Goal: Task Accomplishment & Management: Complete application form

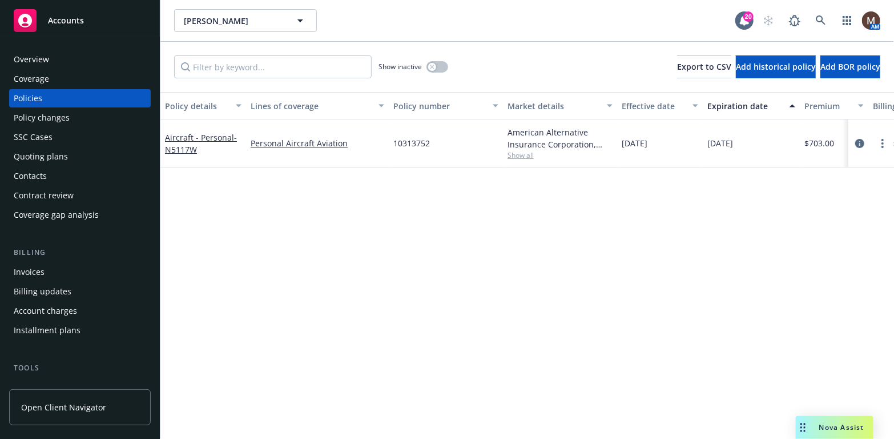
click at [44, 115] on div "Policy changes" at bounding box center [42, 118] width 56 height 18
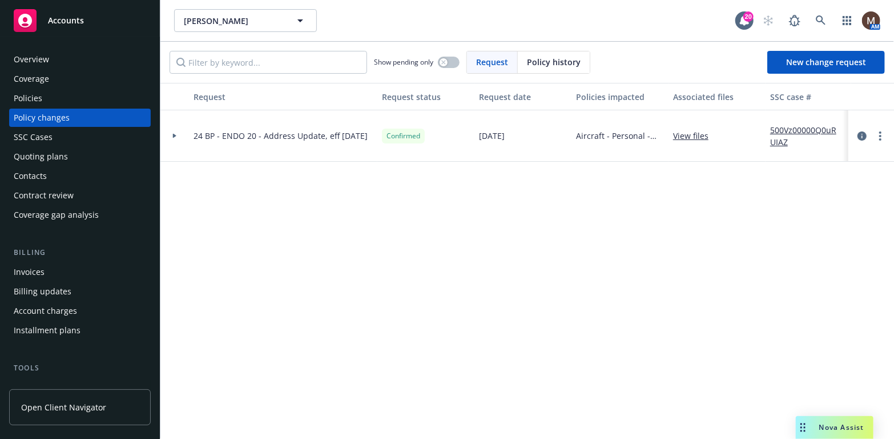
click at [41, 95] on div "Policies" at bounding box center [28, 98] width 29 height 18
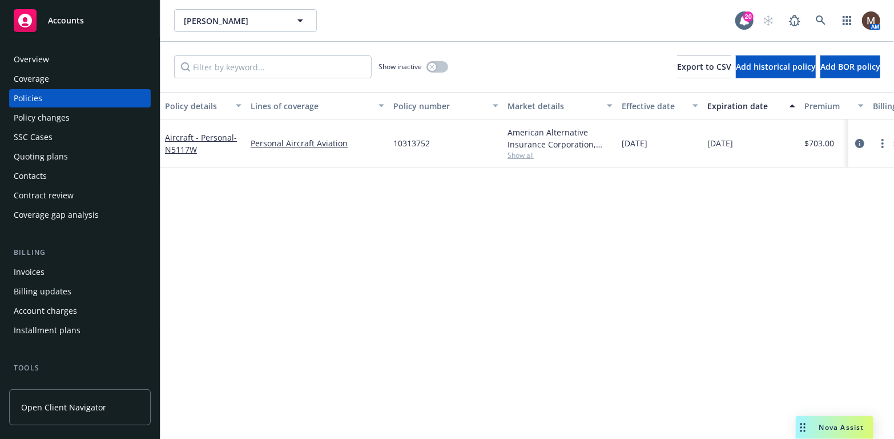
click at [47, 98] on div "Policies" at bounding box center [80, 98] width 132 height 18
click at [51, 114] on div "Policy changes" at bounding box center [42, 118] width 56 height 18
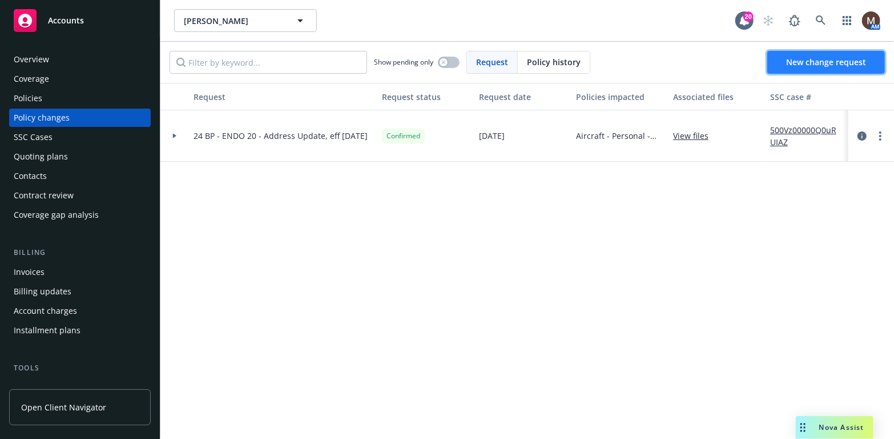
click at [810, 59] on span "New change request" at bounding box center [826, 62] width 80 height 11
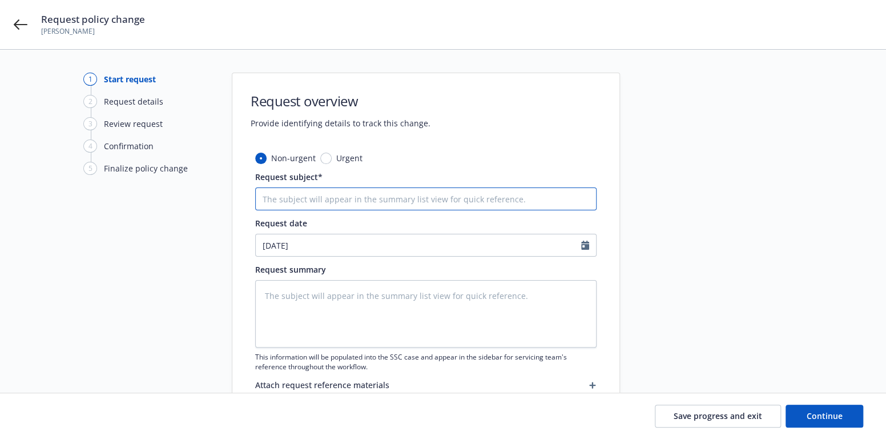
click at [294, 199] on input "Request subject*" at bounding box center [425, 198] width 341 height 23
type textarea "x"
type input "2"
type textarea "x"
type input "25"
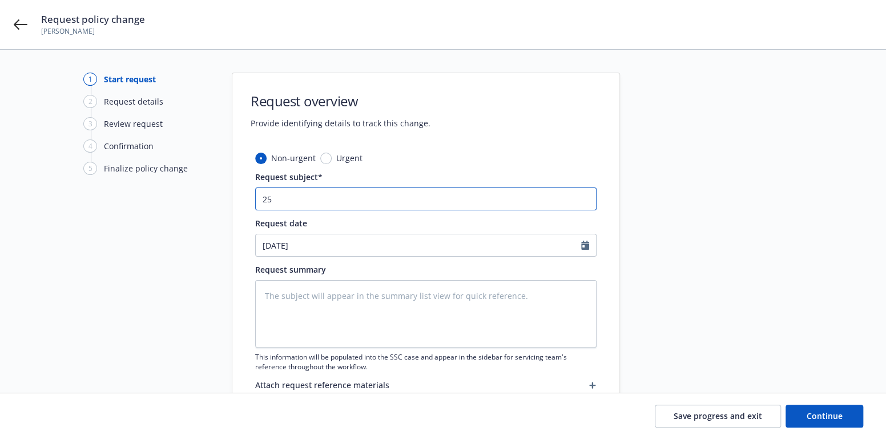
type textarea "x"
type input "25"
type textarea "x"
type input "25 B"
type textarea "x"
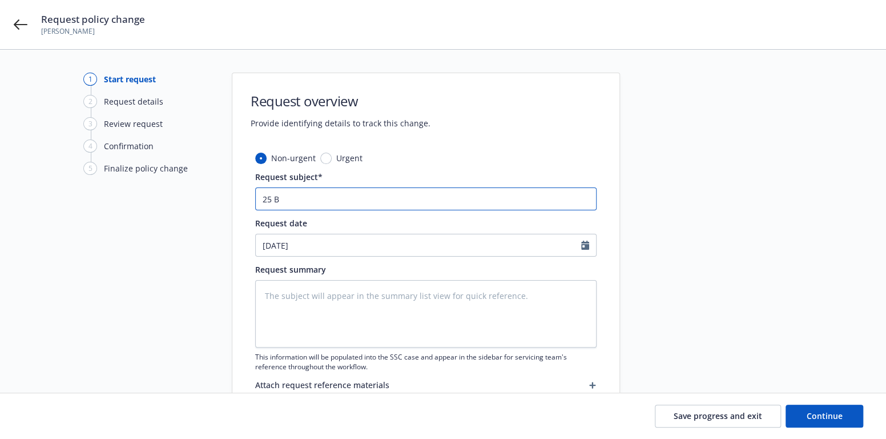
type input "25 BP"
type textarea "x"
type input "25 BP"
type textarea "x"
type input "25 BP -"
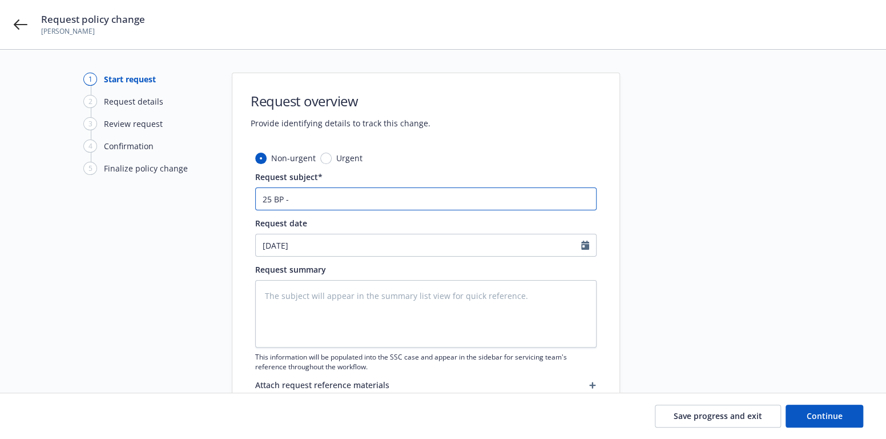
type textarea "x"
type input "25 BP -"
type textarea "x"
type input "25 BP - E"
type textarea "x"
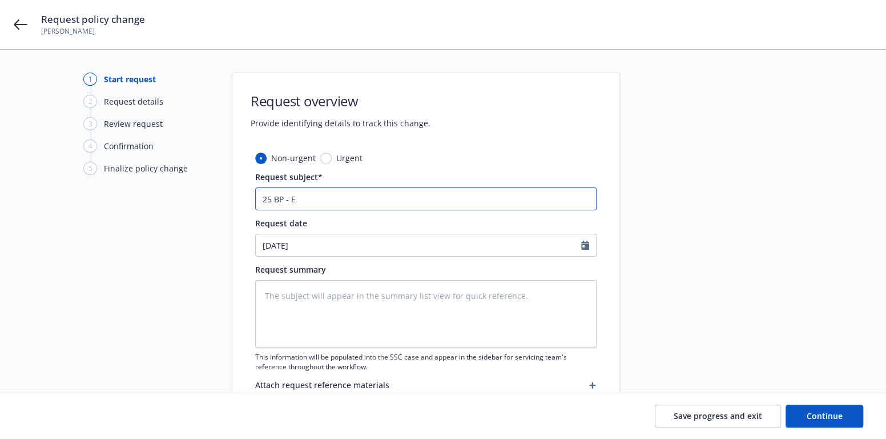
type input "25 BP - EN"
type textarea "x"
type input "25 BP - END"
type textarea "x"
type input "25 BP - ENDO"
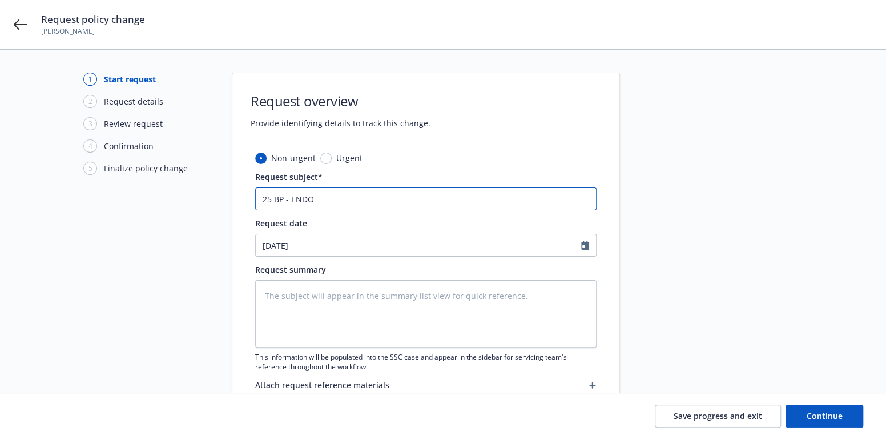
type textarea "x"
type input "25 BP - ENDO"
type textarea "x"
type input "25 BP - ENDO 1"
type textarea "x"
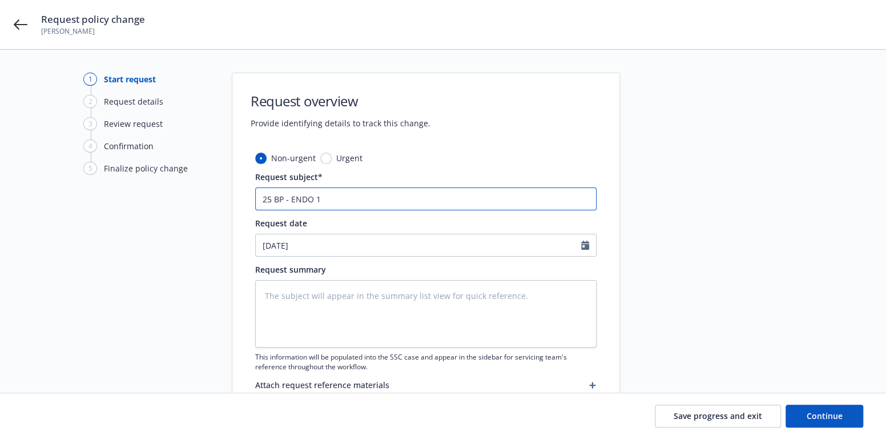
type input "25 BP - ENDO 18"
type textarea "x"
type input "25 BP - ENDO 18"
type textarea "x"
type input "25 BP - ENDO 18 -"
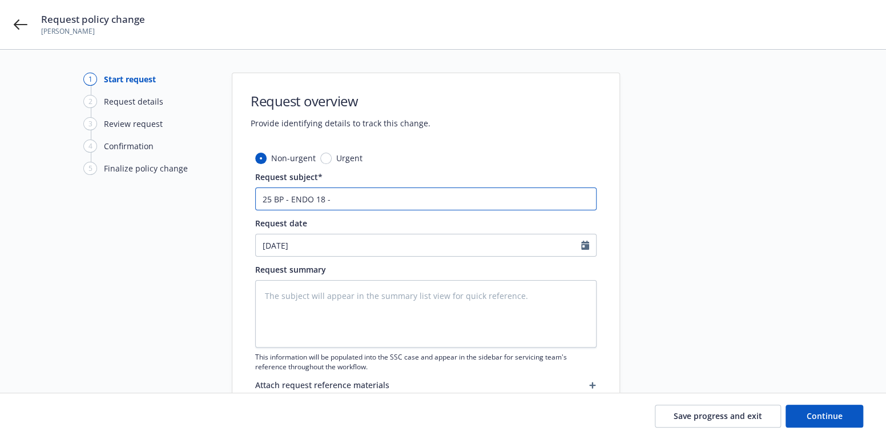
type textarea "x"
type input "25 BP - ENDO 18 -"
type textarea "x"
type input "25 BP - ENDO 18 - A"
type textarea "x"
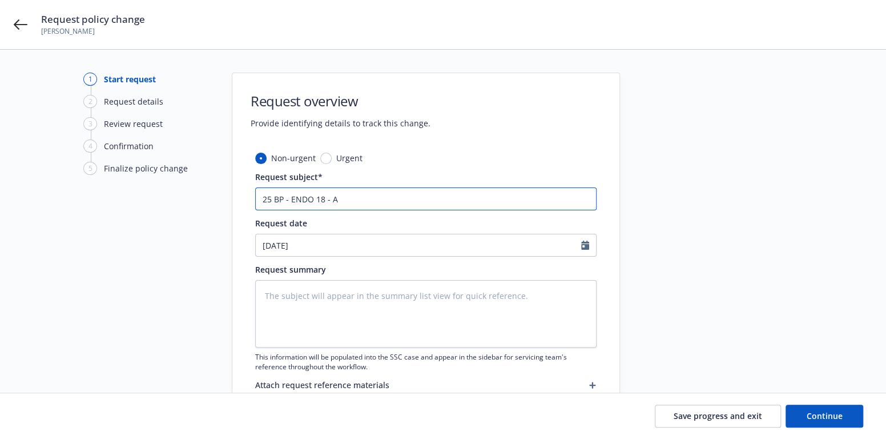
type input "25 BP - ENDO 18 - Ad"
type textarea "x"
type input "25 BP - ENDO 18 - Add"
type textarea "x"
type input "25 BP - ENDO 18 - Add"
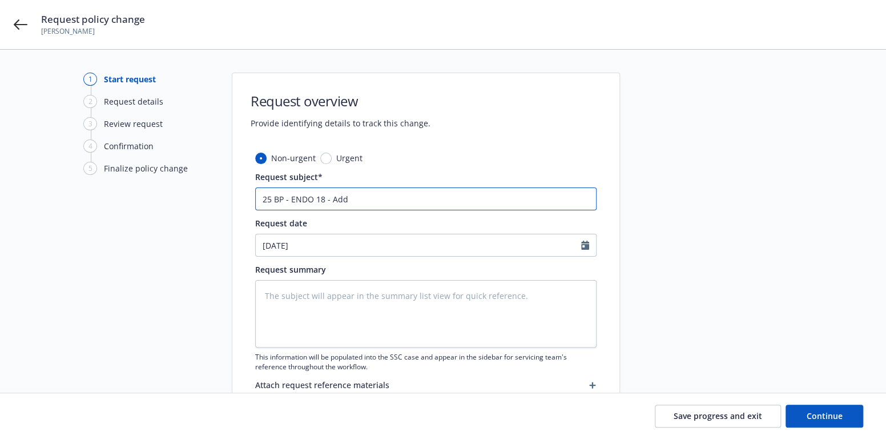
type textarea "x"
type input "25 BP - ENDO 18 - Add P"
type textarea "x"
type input "25 BP - ENDO 18 - Add Pi"
type textarea "x"
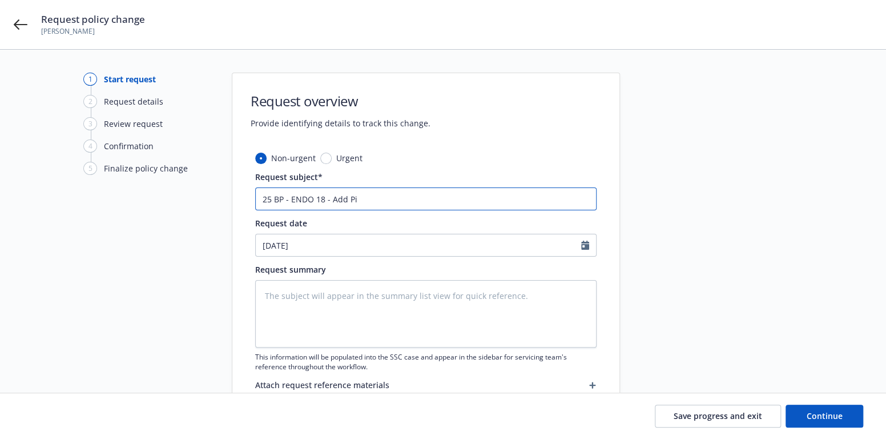
type input "25 BP - ENDO 18 - Add Pil"
type textarea "x"
type input "25 BP - ENDO 18 - Add Pilo"
type textarea "x"
type input "25 BP - ENDO 18 - Add Pilot"
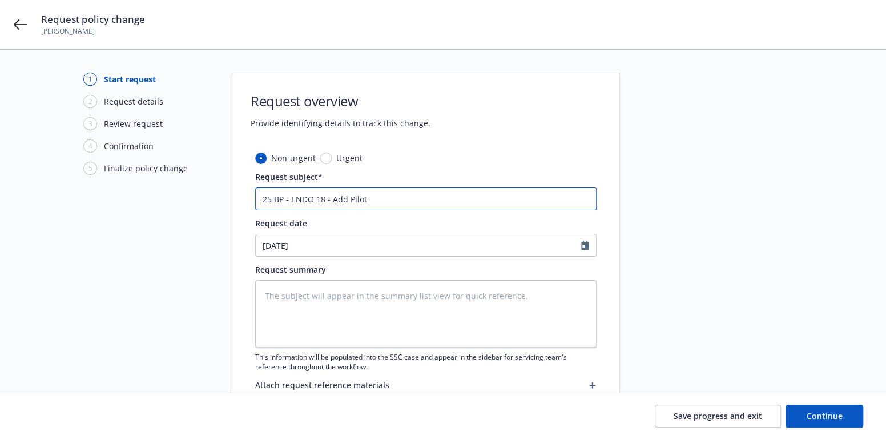
type textarea "x"
type input "25 BP - ENDO 18 - Add Pilots"
type textarea "x"
type input "25 BP - ENDO 18 - Add Pilots"
type textarea "x"
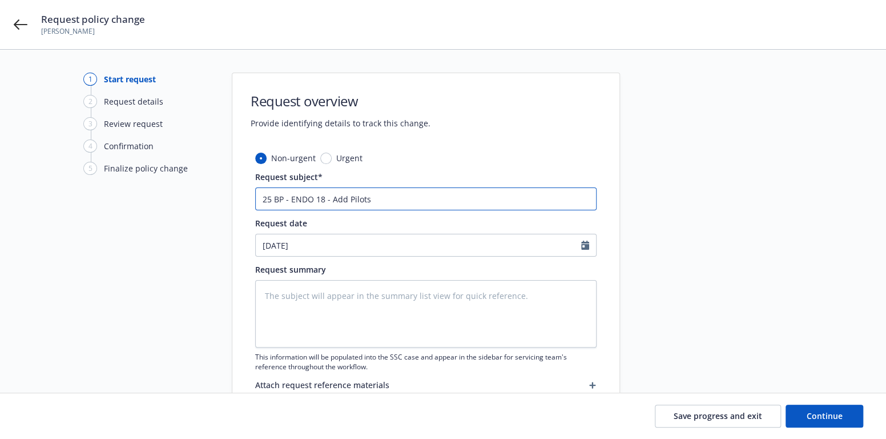
type input "25 BP - ENDO 18 - Add Pilots ("
type textarea "x"
type input "25 BP - ENDO 18 - Add Pilots (E"
type textarea "x"
type input "25 BP - ENDO 18 - Add Pilots ("
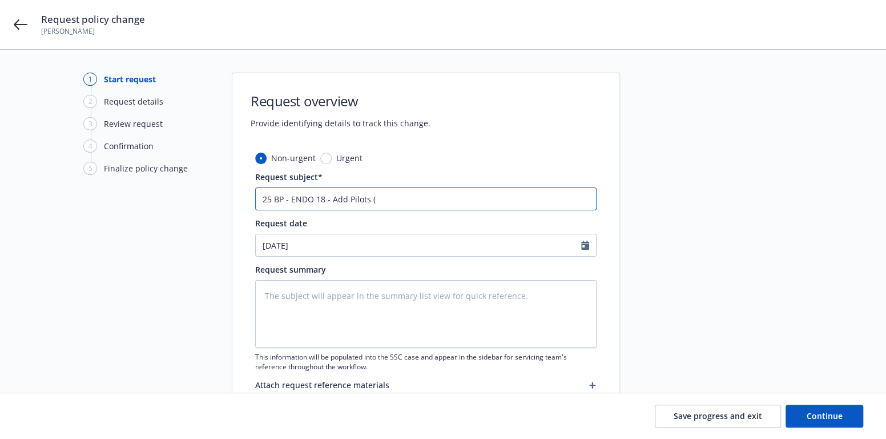
type textarea "x"
type input "25 BP - ENDO 18 - Add Pilots (L"
type textarea "x"
type input "25 BP - ENDO 18 - Add Pilots (Lu"
type textarea "x"
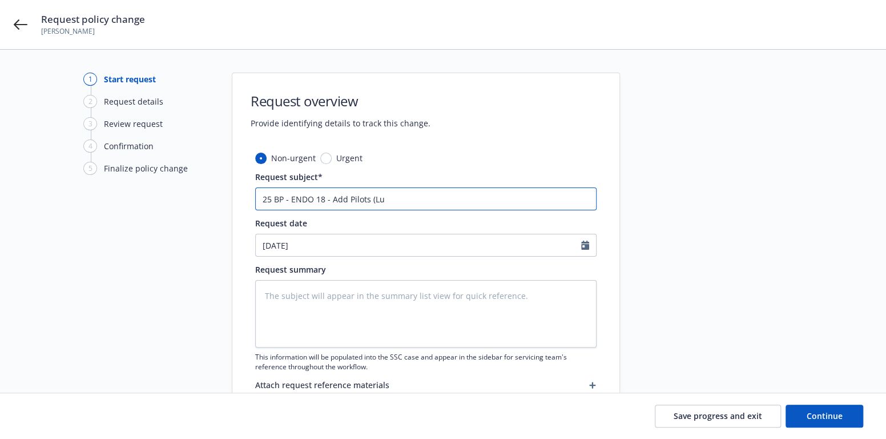
type input "25 BP - ENDO 18 - Add Pilots (Luk"
type textarea "x"
type input "25 BP - ENDO 18 - Add Pilots ([PERSON_NAME]"
type textarea "x"
type input "25 BP - ENDO 18 - Add Pilots ([PERSON_NAME]"
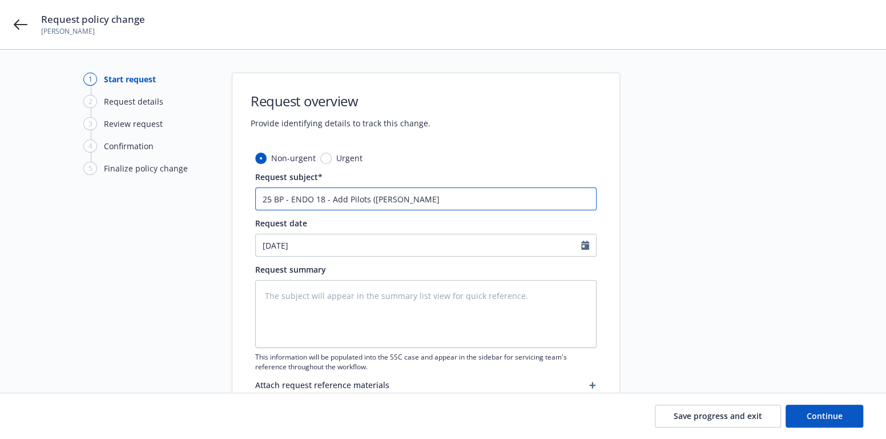
type textarea "x"
type input "25 BP - ENDO 18 - Add Pilots ([PERSON_NAME]"
type textarea "x"
type input "25 BP - ENDO 18 - Add Pilots ([PERSON_NAME]"
type textarea "x"
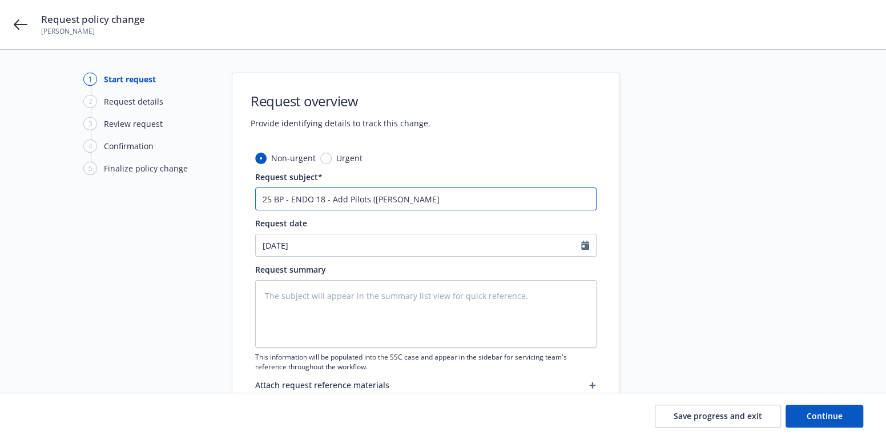
type input "25 BP - ENDO 18 - Add Pilots ([PERSON_NAME]"
type textarea "x"
type input "25 BP - ENDO 18 - Add Pilots ([PERSON_NAME]"
type textarea "x"
type input "25 BP - ENDO 18 - Add Pilots ([PERSON_NAME]"
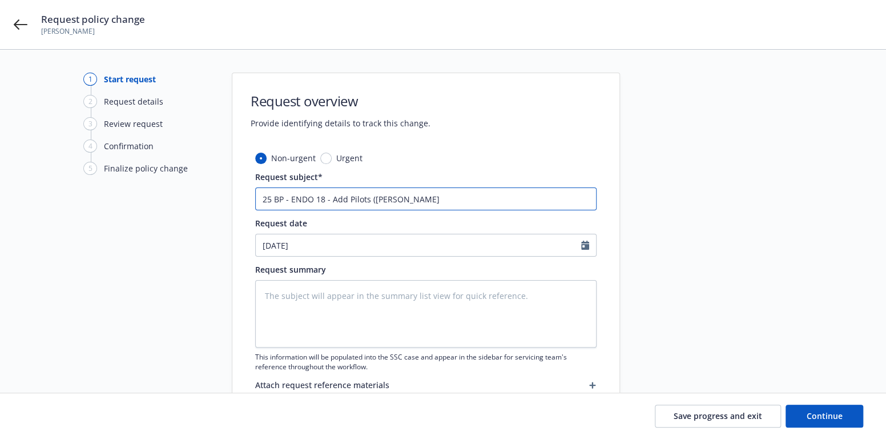
type textarea "x"
type input "25 BP - ENDO 18 - Add Pilots ([PERSON_NAME]"
type textarea "x"
type input "25 BP - ENDO 18 - Add Pilots ([PERSON_NAME]"
type textarea "x"
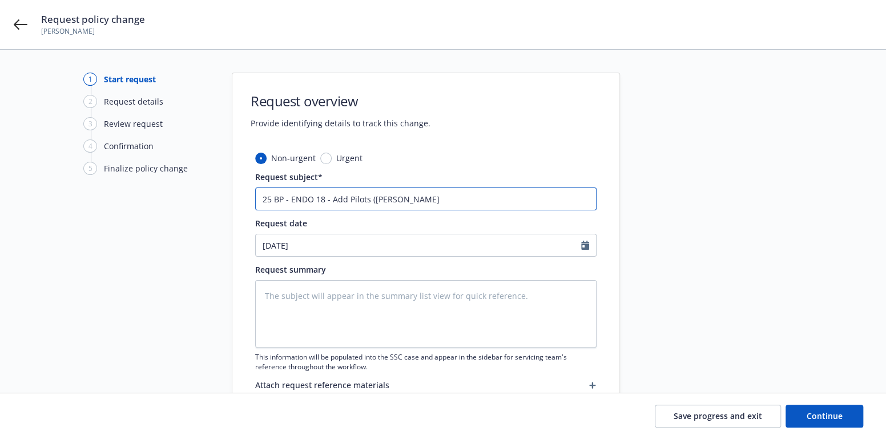
type input "25 BP - ENDO 18 - Add Pilots ([PERSON_NAME]"
type textarea "x"
type input "25 BP - ENDO 18 - Add Pilots ([PERSON_NAME]"
type textarea "x"
type input "25 BP - ENDO 18 - Add Pilots ([PERSON_NAME] &"
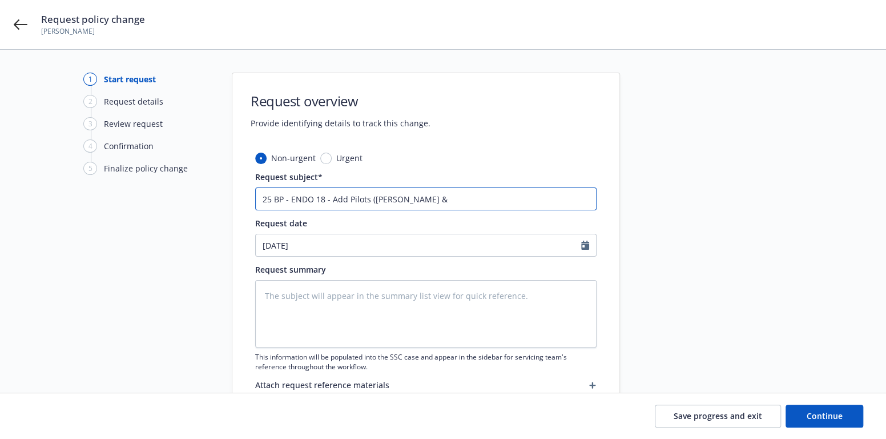
type textarea "x"
type input "25 BP - ENDO 18 - Add Pilots ([PERSON_NAME] &"
type textarea "x"
type input "25 BP - ENDO 18 - Add Pilots ([PERSON_NAME] & K"
type textarea "x"
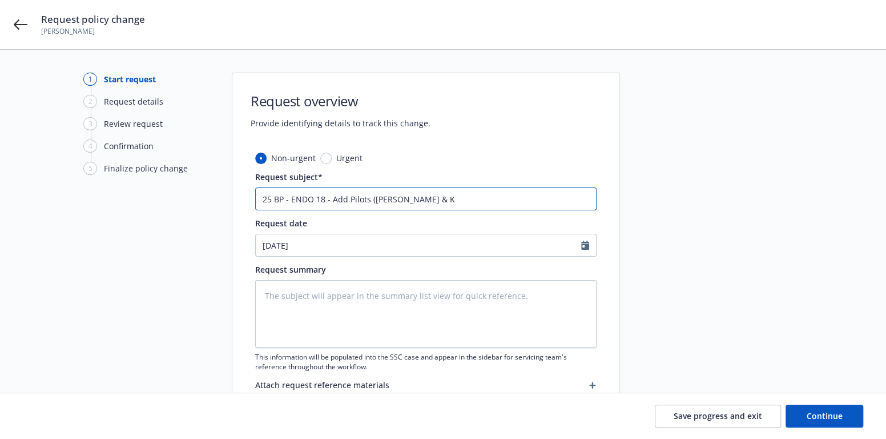
type input "25 BP - ENDO 18 - Add Pilots ([PERSON_NAME] & Ka"
type textarea "x"
type input "25 BP - ENDO 18 - Add Pilots ([PERSON_NAME] & [PERSON_NAME]"
type textarea "x"
type input "25 BP - ENDO 18 - Add Pilots ([PERSON_NAME] & [PERSON_NAME]"
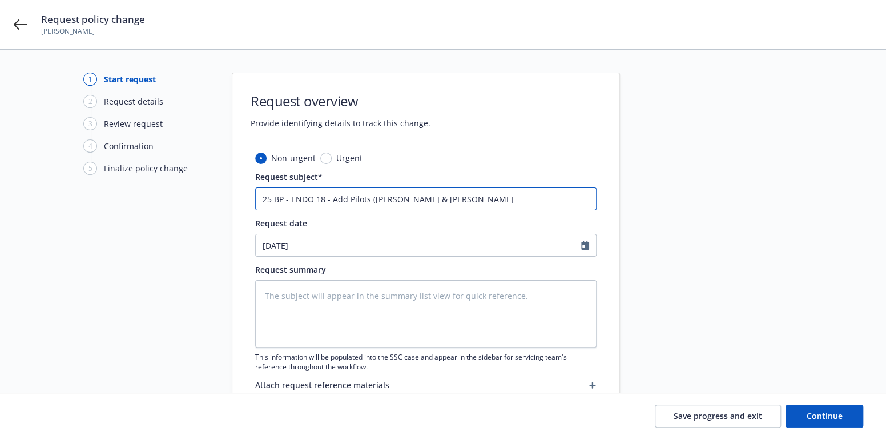
type textarea "x"
type input "25 BP - ENDO 18 - Add Pilots ([PERSON_NAME] & [PERSON_NAME]"
type textarea "x"
type input "25 BP - ENDO 18 - Add Pilots ([PERSON_NAME] & [PERSON_NAME]"
type textarea "x"
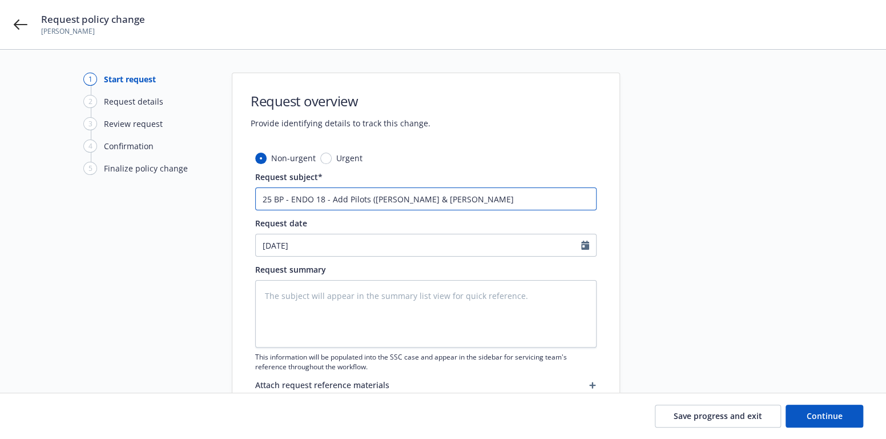
type input "25 BP - ENDO 18 - Add Pilots ([PERSON_NAME] & [PERSON_NAME]"
type textarea "x"
type input "25 BP - ENDO 18 - Add Pilots ([PERSON_NAME] & [PERSON_NAME]"
type textarea "x"
type input "25 BP - ENDO 18 - Add Pilots ([PERSON_NAME] & [PERSON_NAME]"
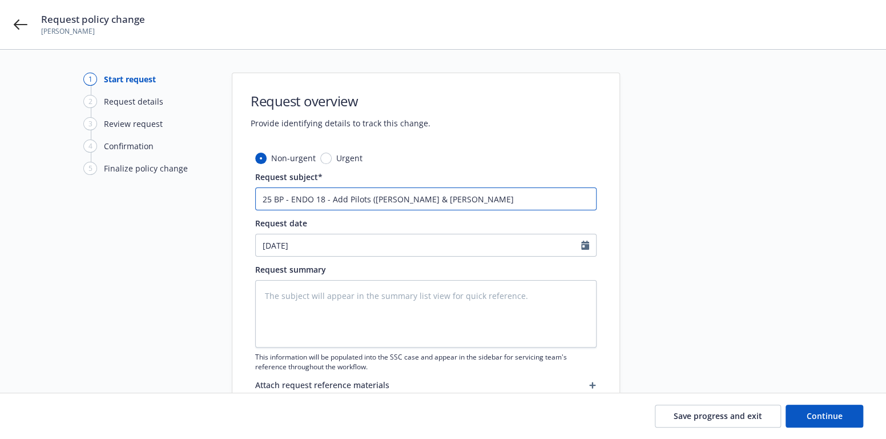
type textarea "x"
type input "25 BP - ENDO 18 - Add Pilots ([PERSON_NAME] & [PERSON_NAME]"
type textarea "x"
type input "25 BP - ENDO 18 - Add Pilots ([PERSON_NAME] & [PERSON_NAME]"
type textarea "x"
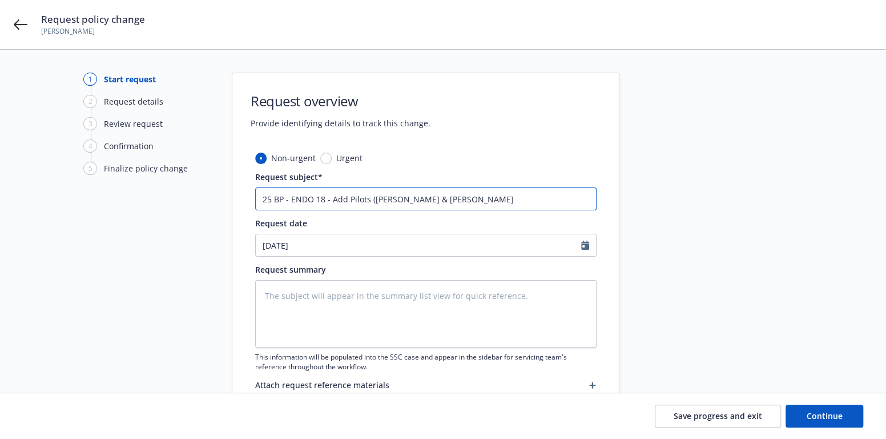
type input "25 BP - ENDO 18 - Add Pilots ([PERSON_NAME] & [PERSON_NAME]"
type textarea "x"
type input "25 BP - ENDO 18 - Add Pilots ([PERSON_NAME] & [PERSON_NAME]"
type textarea "x"
type input "25 BP - ENDO 18 - Add Pilots ([PERSON_NAME] & [PERSON_NAME]"
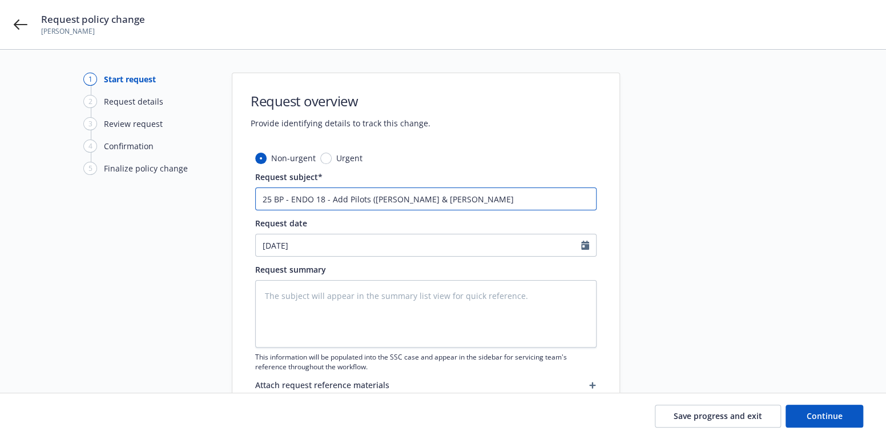
type textarea "x"
type input "25 BP - ENDO 18 - Add Pilots ([PERSON_NAME] & [PERSON_NAME])"
type textarea "x"
type input "25 BP - ENDO 18 - Add Pilots ([PERSON_NAME] & [PERSON_NAME]),"
type textarea "x"
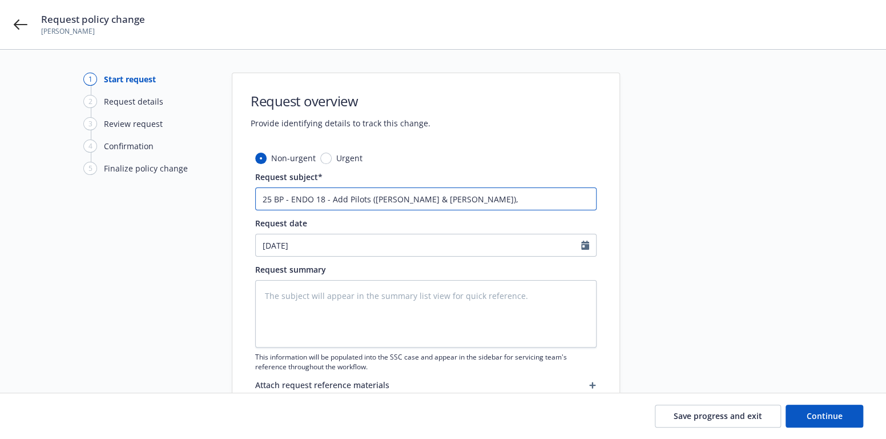
type input "25 BP - ENDO 18 - Add Pilots ([PERSON_NAME] & [PERSON_NAME]),"
type textarea "x"
type input "25 BP - ENDO 18 - Add Pilots ([PERSON_NAME] & [PERSON_NAME]), e"
type textarea "x"
type input "25 BP - ENDO 18 - Add Pilots ([PERSON_NAME] & [PERSON_NAME]), ef"
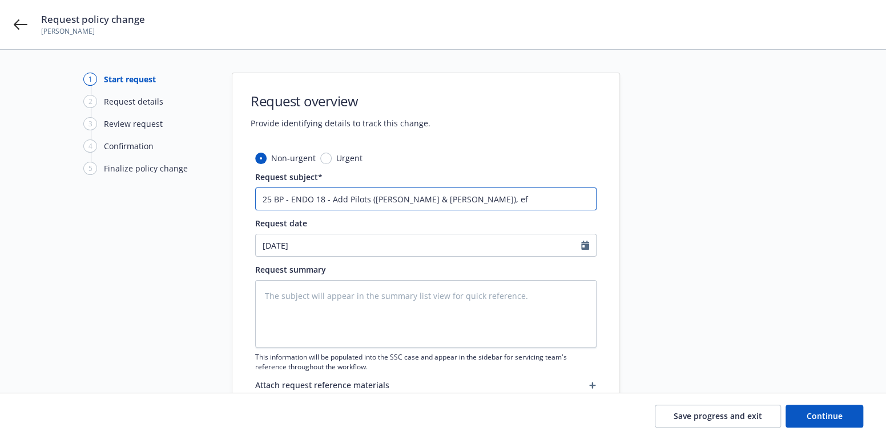
type textarea "x"
type input "25 BP - ENDO 18 - Add Pilots ([PERSON_NAME] & [PERSON_NAME]), eff"
type textarea "x"
type input "25 BP - ENDO 18 - Add Pilots ([PERSON_NAME] & [PERSON_NAME]), eff"
type textarea "x"
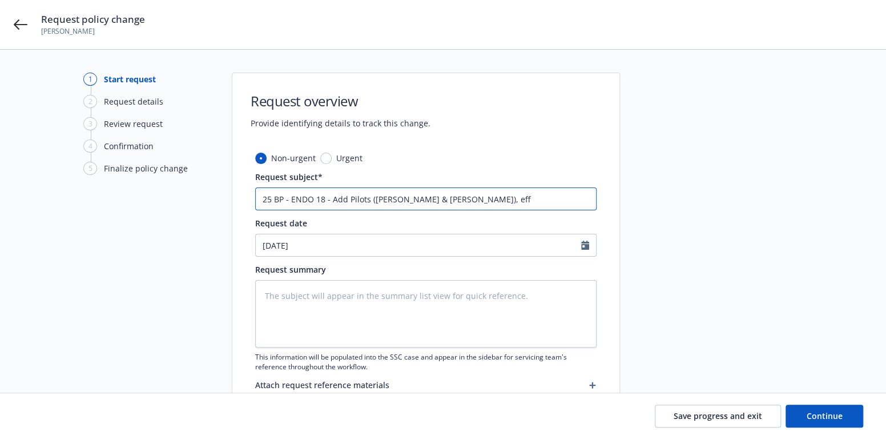
type input "25 BP - ENDO 18 - Add Pilots ([PERSON_NAME] & [PERSON_NAME]), eff 0"
type textarea "x"
type input "25 BP - ENDO 18 - Add Pilots ([PERSON_NAME] & [PERSON_NAME]), eff 09"
type textarea "x"
type input "25 BP - ENDO 18 - Add Pilots ([PERSON_NAME] & [PERSON_NAME]), eff 09."
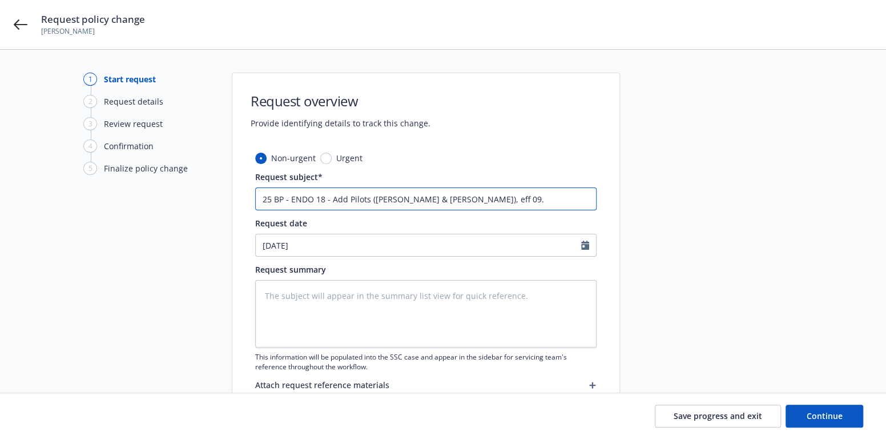
type textarea "x"
type input "25 BP - ENDO 18 - Add Pilots ([PERSON_NAME] & [PERSON_NAME]), eff 09.0"
type textarea "x"
type input "25 BP - ENDO 18 - Add Pilots ([PERSON_NAME] & [PERSON_NAME]), eff 09.08"
type textarea "x"
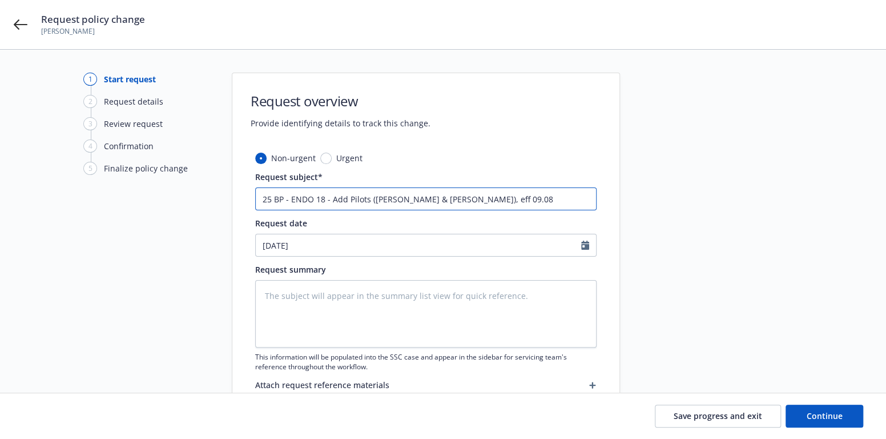
type input "25 BP - ENDO 18 - Add Pilots ([PERSON_NAME] & [PERSON_NAME]), eff 09.08."
type textarea "x"
type input "25 BP - ENDO 18 - Add Pilots ([PERSON_NAME] & [PERSON_NAME]), eff 09.08.2"
type textarea "x"
type input "25 BP - ENDO 18 - Add Pilots ([PERSON_NAME] & [PERSON_NAME]), eff [DATE]"
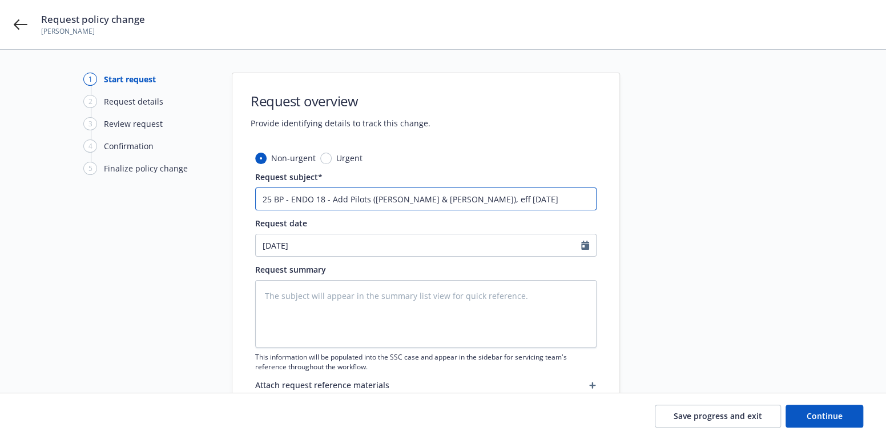
type textarea "x"
type input "25 BP - ENDO 18 - Add Pilots ([PERSON_NAME] & [PERSON_NAME]), eff 09.08.202"
type textarea "x"
drag, startPoint x: 566, startPoint y: 196, endPoint x: 220, endPoint y: 210, distance: 345.7
click at [220, 210] on div "1 Start request 2 Request details 3 Review request 4 Confirmation 5 Finalize po…" at bounding box center [443, 250] width 859 height 355
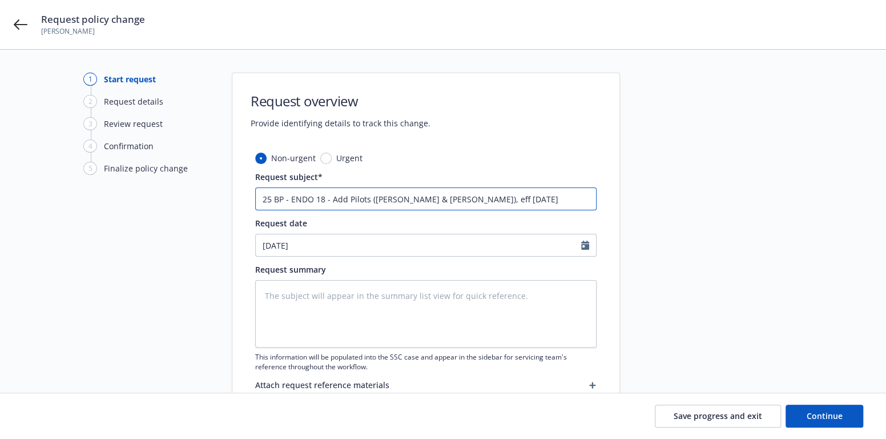
type input "25 BP - ENDO 18 - Add Pilots ([PERSON_NAME] & [PERSON_NAME]), eff [DATE]"
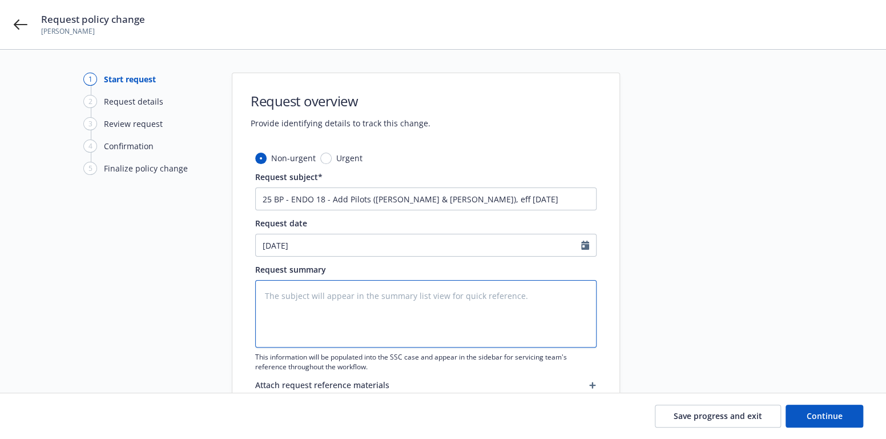
click at [298, 294] on textarea at bounding box center [425, 313] width 341 height 67
paste textarea "25 BP - ENDO 18 - Add Pilots ([PERSON_NAME] & [PERSON_NAME]), eff [DATE]"
type textarea "x"
type textarea "25 BP - ENDO 18 - Add Pilots ([PERSON_NAME] & [PERSON_NAME]), eff [DATE]"
click at [504, 295] on textarea "25 BP - ENDO 18 - Add Pilots ([PERSON_NAME] & [PERSON_NAME]), eff [DATE]" at bounding box center [425, 313] width 341 height 67
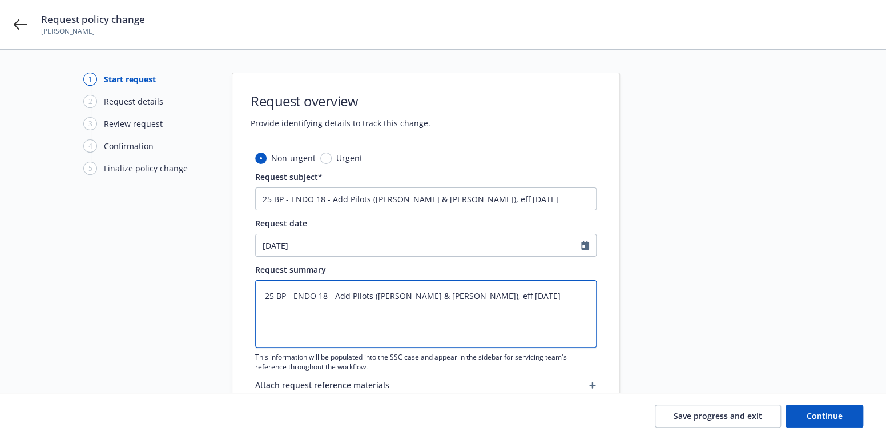
type textarea "x"
type textarea "25 BP - ENDO 18 - Add Pilots ([PERSON_NAME] & [PERSON_NAME]), eff [DATE]"
type textarea "x"
type textarea "25 BP - ENDO 18 - Add Pilots ([PERSON_NAME] & [PERSON_NAME]), Aeff [DATE]"
type textarea "x"
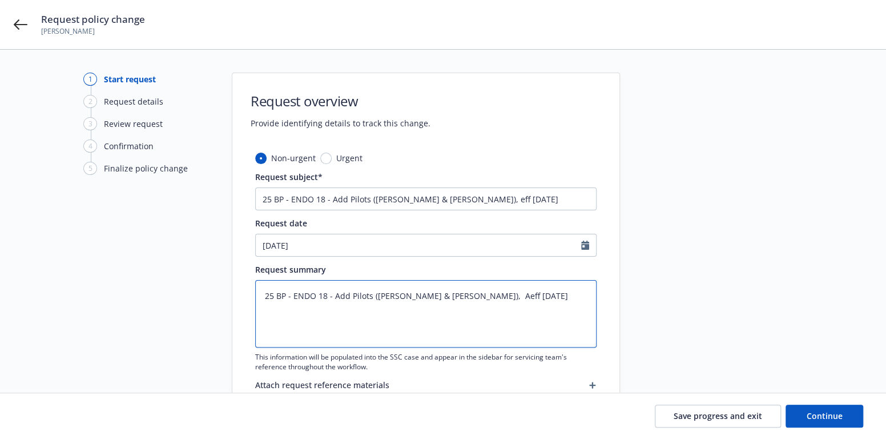
type textarea "25 BP - ENDO 18 - Add Pilots ([PERSON_NAME] & [PERSON_NAME]), APeff [DATE]"
type textarea "x"
type textarea "25 BP - ENDO 18 - Add Pilots ([PERSON_NAME] & [PERSON_NAME]), AP,eff [DATE]"
type textarea "x"
type textarea "25 BP - ENDO 18 - Add Pilots ([PERSON_NAME] & [PERSON_NAME]), APeff [DATE]"
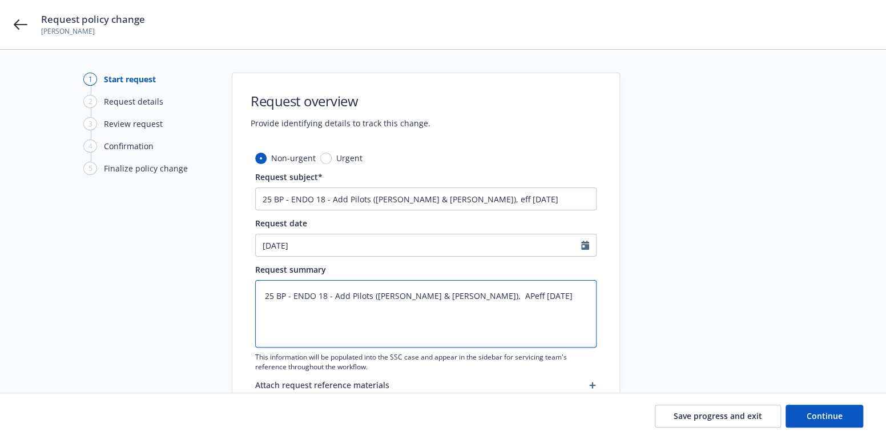
type textarea "x"
type textarea "25 BP - ENDO 18 - Add Pilots ([PERSON_NAME] & [PERSON_NAME]), AP eff [DATE]"
type textarea "x"
type textarea "25 BP - ENDO 18 - Add Pilots ([PERSON_NAME] & [PERSON_NAME]), AP $eff [DATE]"
type textarea "x"
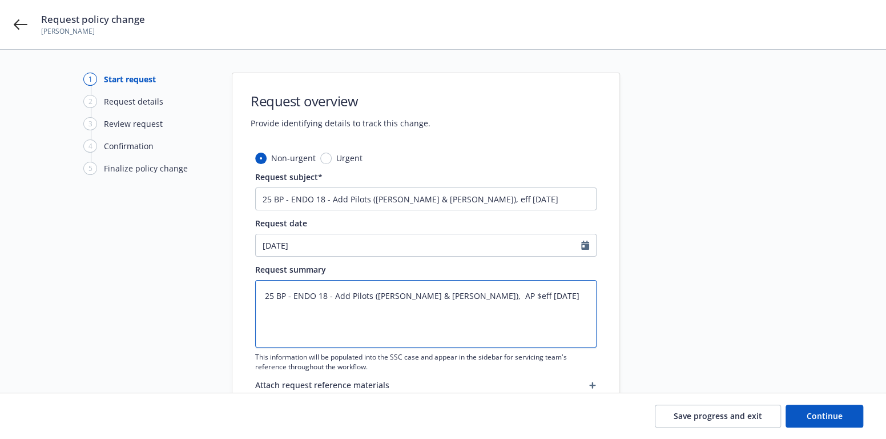
type textarea "25 BP - ENDO 18 - Add Pilots ([PERSON_NAME] & [PERSON_NAME]), AP $6eff [DATE]"
type textarea "x"
type textarea "25 BP - ENDO 18 - Add Pilots ([PERSON_NAME] & [PERSON_NAME]), AP $63eff [DATE]"
type textarea "x"
type textarea "25 BP - ENDO 18 - Add Pilots ([PERSON_NAME] & [PERSON_NAME]), AP $630eff [DATE]"
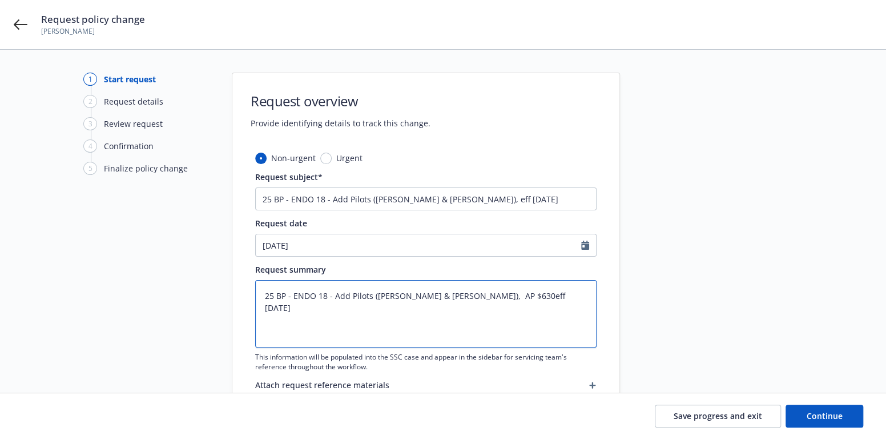
type textarea "x"
type textarea "25 BP - ENDO 18 - Add Pilots ([PERSON_NAME] & [PERSON_NAME]), AP $630,eff [DATE]"
type textarea "x"
drag, startPoint x: 311, startPoint y: 308, endPoint x: 254, endPoint y: 292, distance: 59.3
click at [255, 292] on textarea "25 BP - ENDO 18 - Add Pilots ([PERSON_NAME] & [PERSON_NAME]), AP $630, eff [DAT…" at bounding box center [425, 313] width 341 height 67
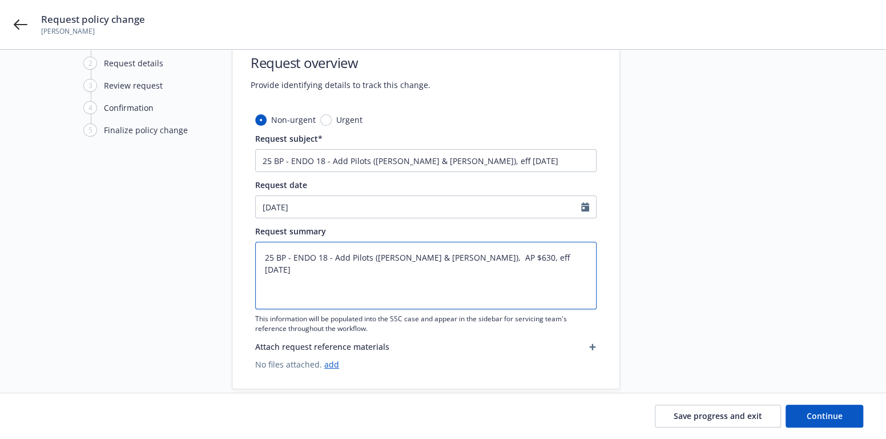
scroll to position [57, 0]
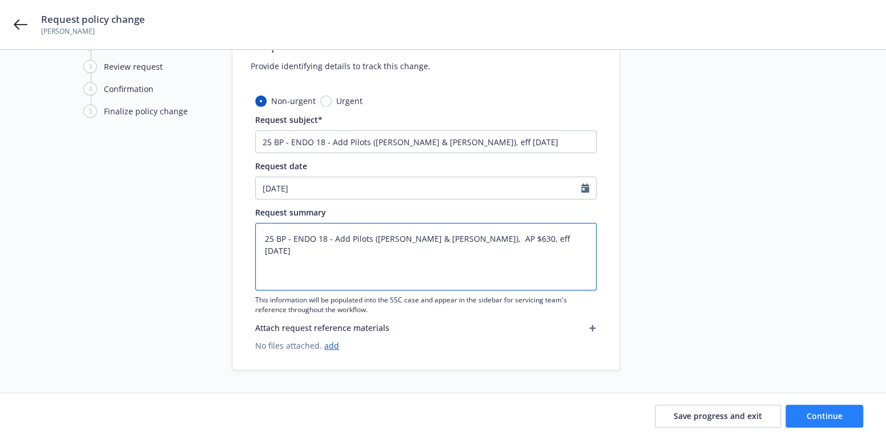
type textarea "25 BP - ENDO 18 - Add Pilots ([PERSON_NAME] & [PERSON_NAME]), AP $630, eff [DAT…"
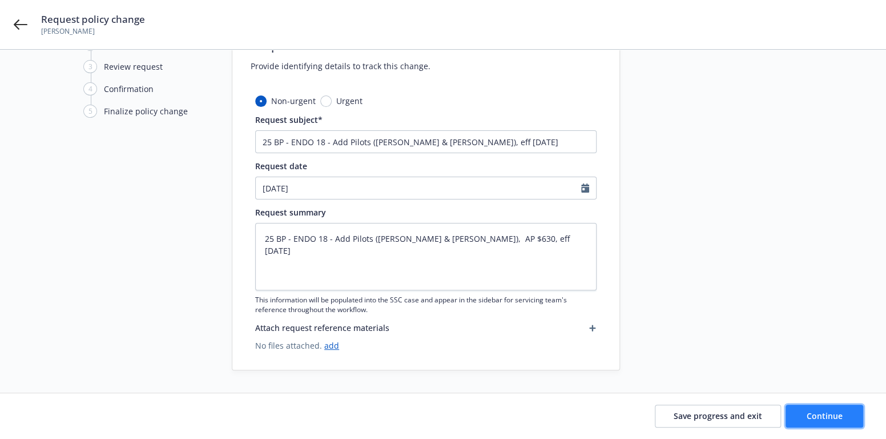
click at [839, 415] on span "Continue" at bounding box center [825, 415] width 36 height 11
type textarea "x"
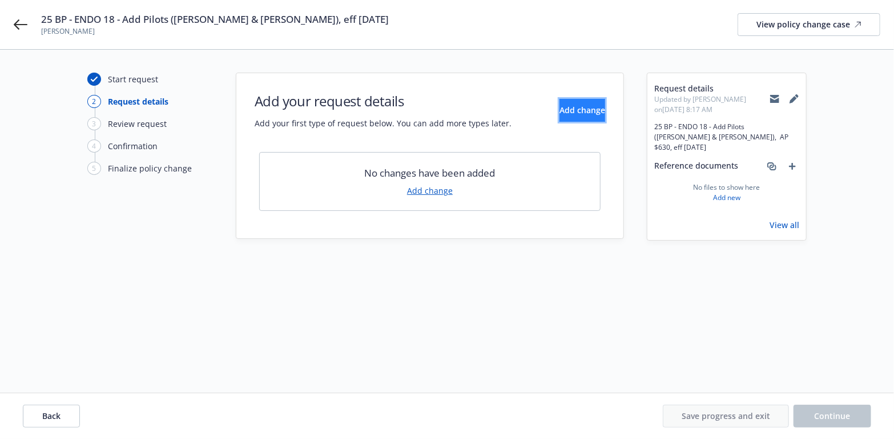
click at [562, 109] on span "Add change" at bounding box center [583, 110] width 46 height 11
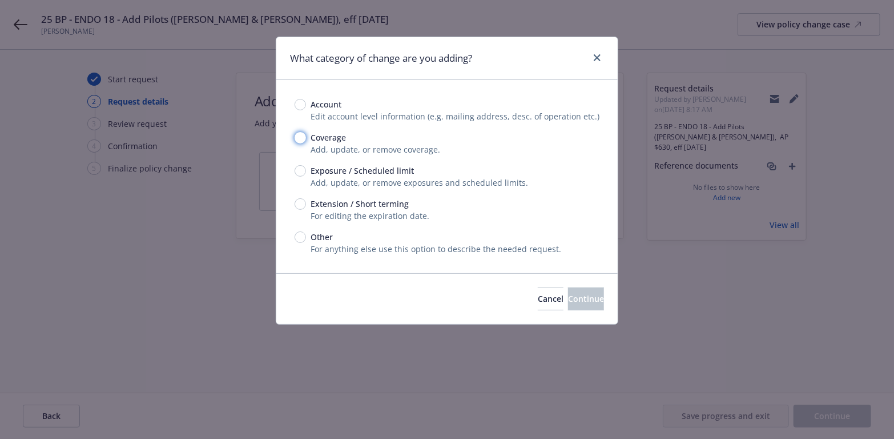
click at [299, 138] on input "Coverage" at bounding box center [300, 137] width 11 height 11
radio input "true"
click at [568, 297] on span "Continue" at bounding box center [586, 298] width 36 height 11
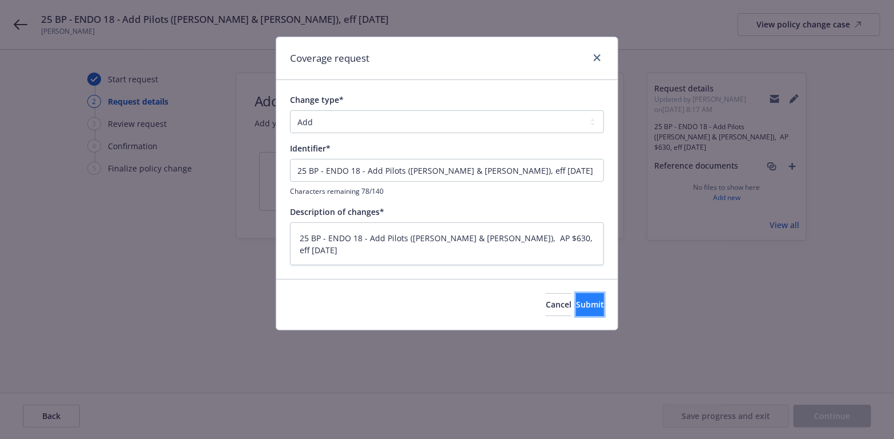
click at [596, 304] on button "Submit" at bounding box center [590, 304] width 28 height 23
type textarea "x"
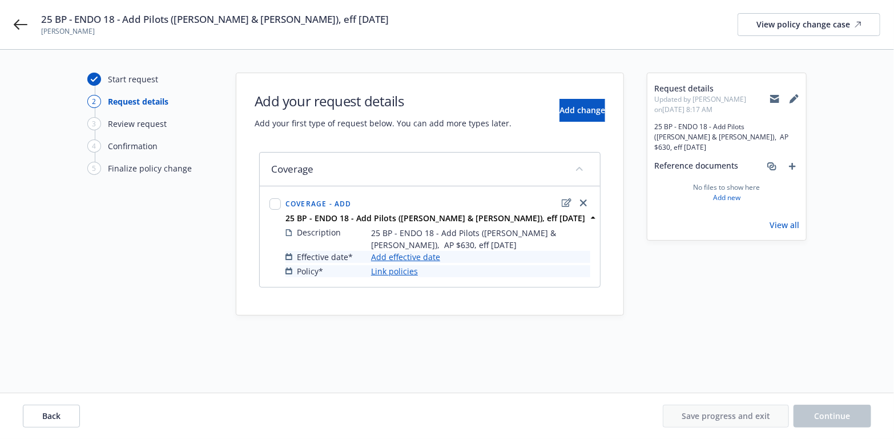
click at [424, 253] on link "Add effective date" at bounding box center [405, 257] width 69 height 12
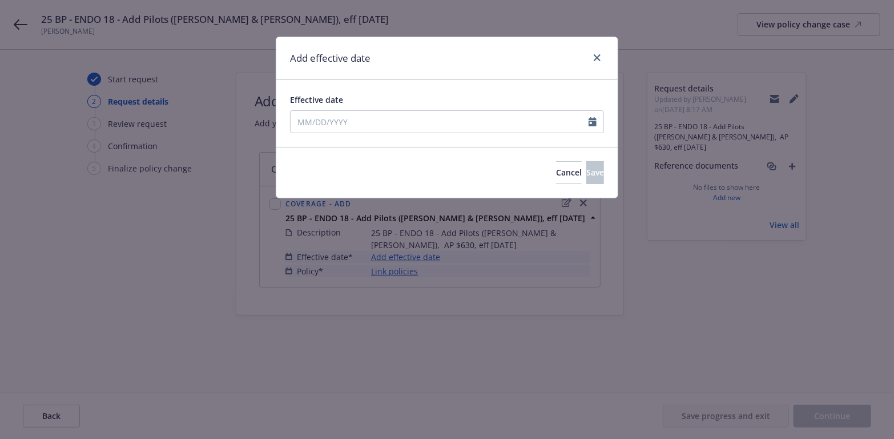
click at [594, 116] on div at bounding box center [596, 122] width 15 height 22
click at [592, 121] on icon "Calendar" at bounding box center [593, 121] width 8 height 9
select select "9"
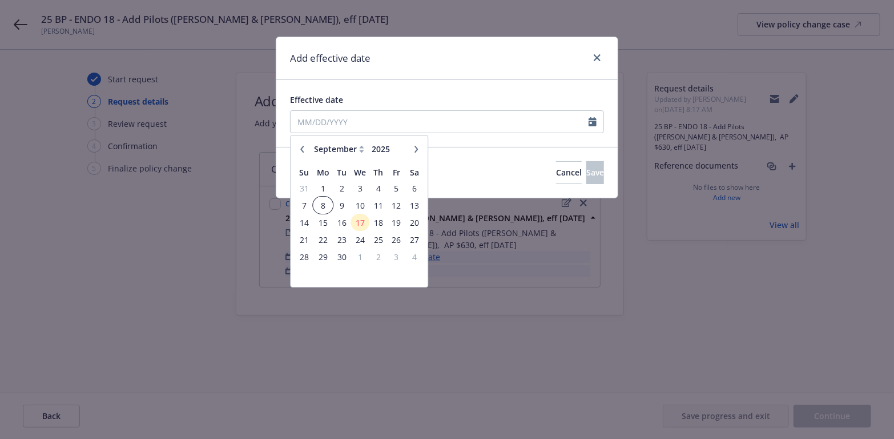
click at [323, 200] on span "8" at bounding box center [323, 205] width 17 height 14
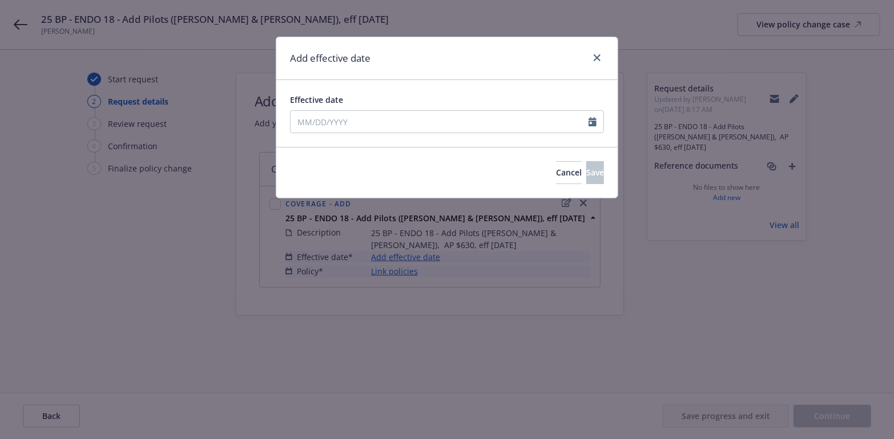
type input "[DATE]"
click at [586, 172] on span "Save" at bounding box center [595, 172] width 18 height 11
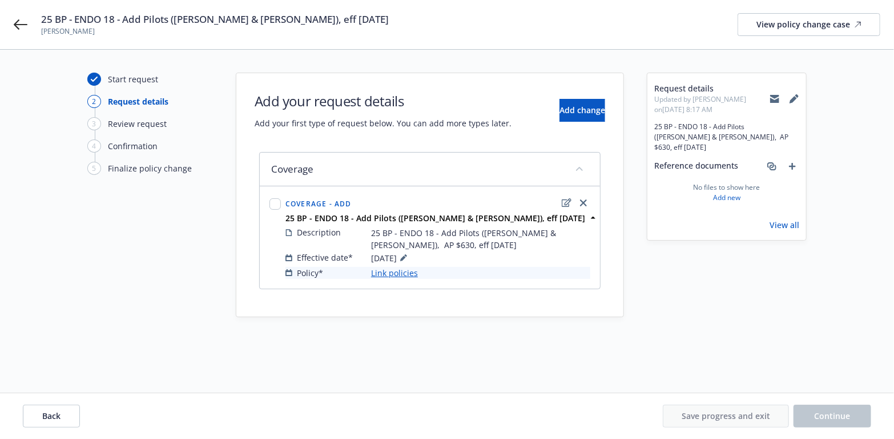
click at [401, 268] on link "Link policies" at bounding box center [394, 273] width 47 height 12
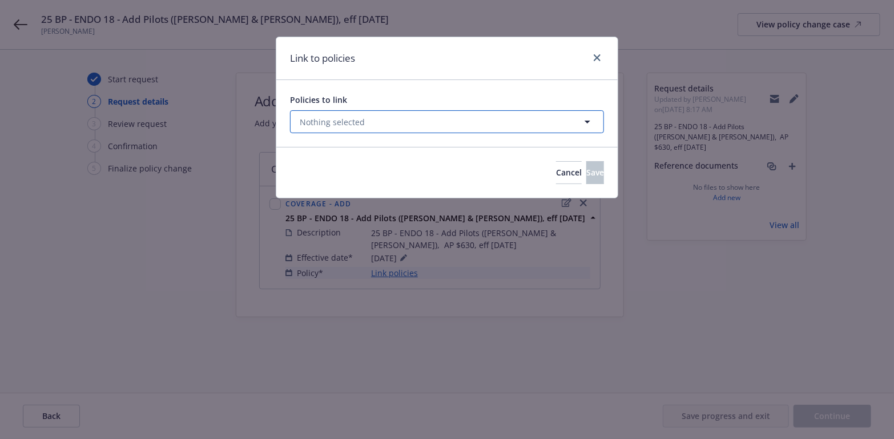
click at [587, 119] on icon "button" at bounding box center [588, 122] width 14 height 14
select select "ACTIVE"
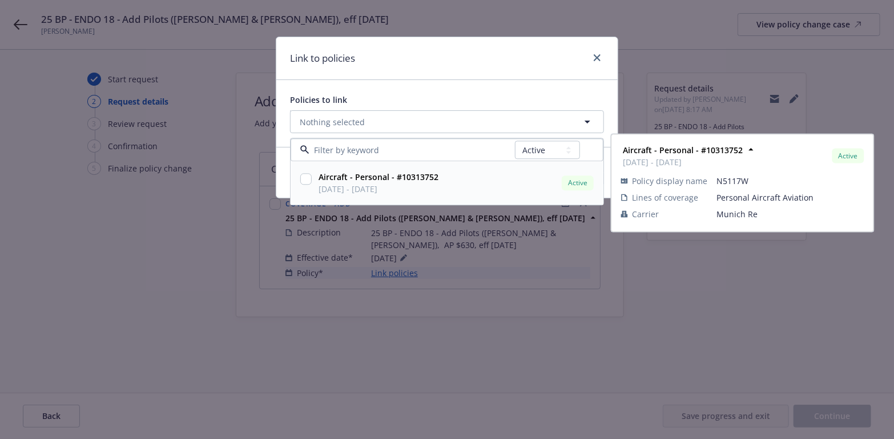
click at [304, 179] on input "checkbox" at bounding box center [305, 179] width 11 height 11
checkbox input "true"
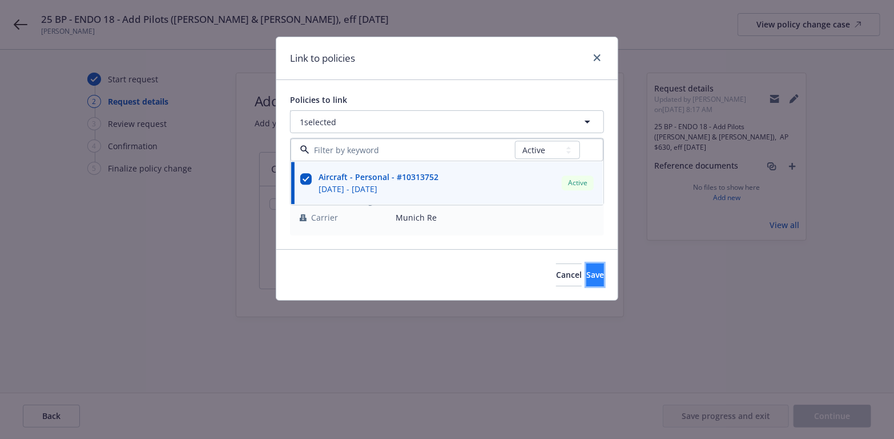
click at [586, 272] on span "Save" at bounding box center [595, 274] width 18 height 11
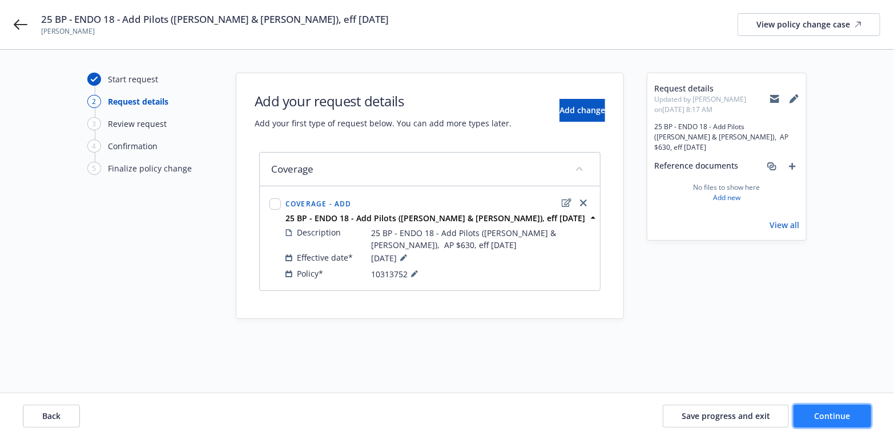
click at [845, 415] on span "Continue" at bounding box center [833, 415] width 36 height 11
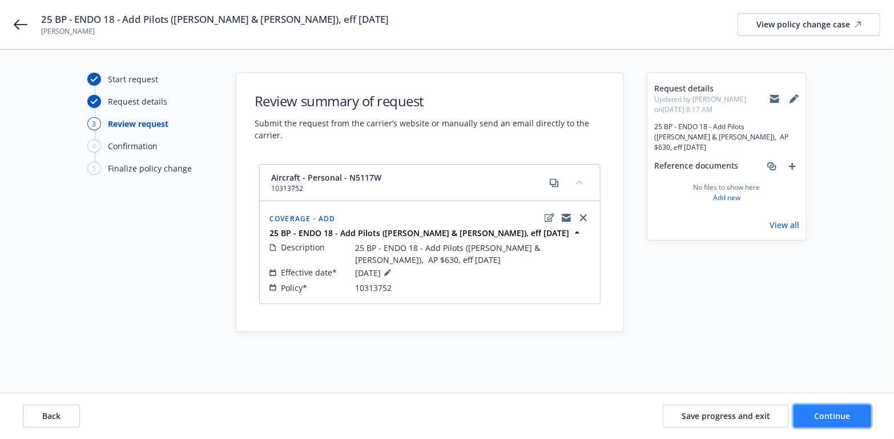
click at [805, 413] on button "Continue" at bounding box center [833, 415] width 78 height 23
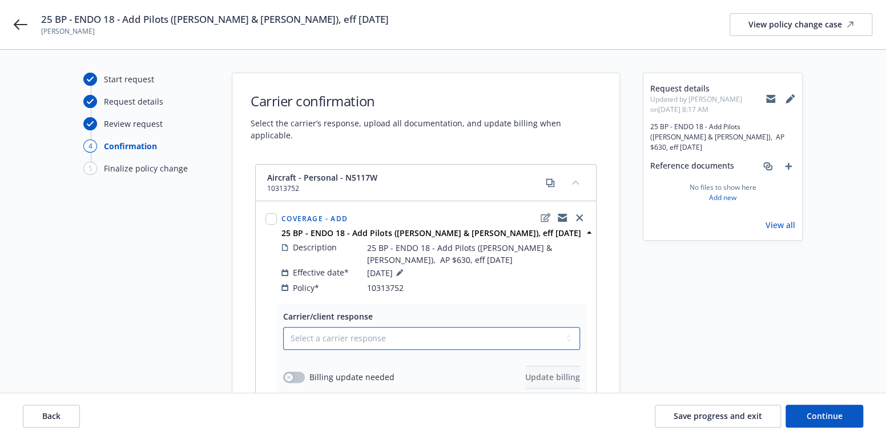
click at [572, 327] on select "Select a carrier response Accepted Accepted with revision No endorsement needed…" at bounding box center [431, 338] width 297 height 23
select select "ACCEPTED"
click at [283, 327] on select "Select a carrier response Accepted Accepted with revision No endorsement needed…" at bounding box center [431, 338] width 297 height 23
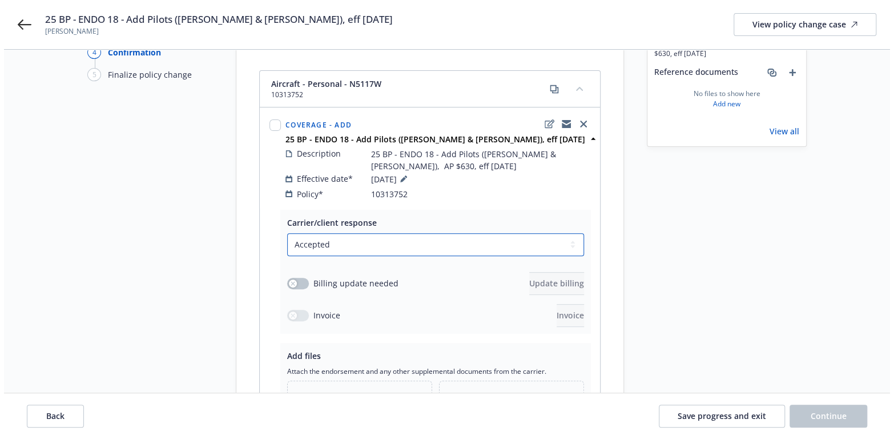
scroll to position [114, 0]
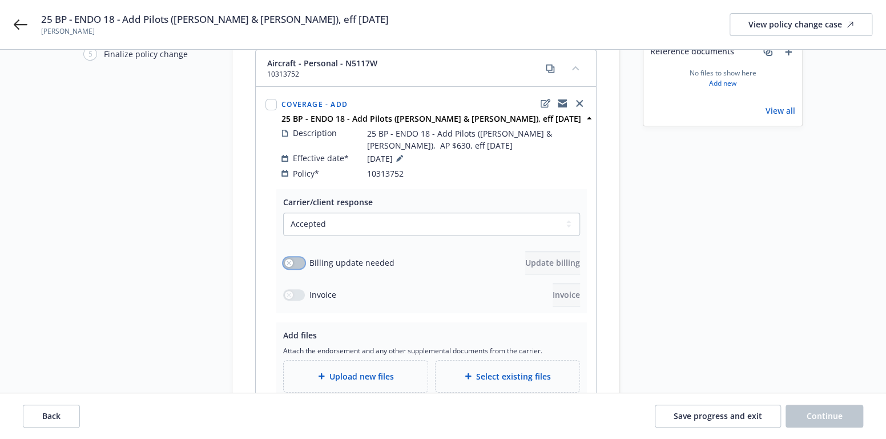
click at [295, 257] on button "button" at bounding box center [294, 262] width 22 height 11
click at [530, 257] on span "Update billing" at bounding box center [552, 262] width 55 height 11
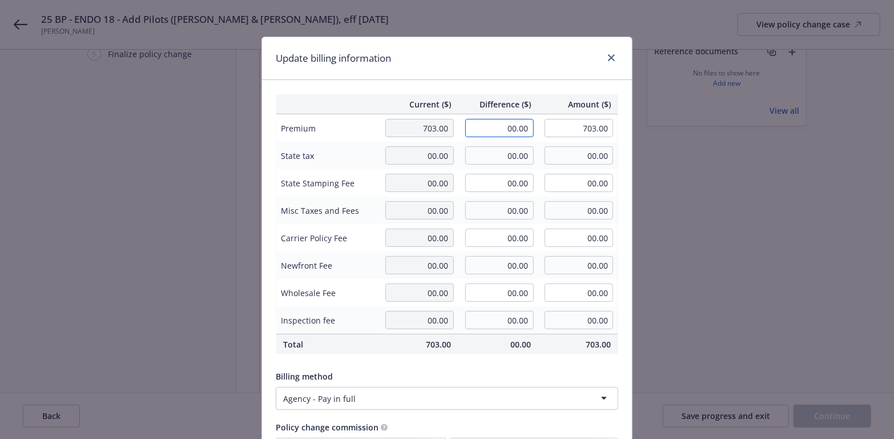
click at [514, 124] on input "00.00" at bounding box center [499, 128] width 69 height 18
type input "630.00"
type input "1,333.00"
type input "94.5"
click at [487, 243] on input "00.00" at bounding box center [499, 237] width 69 height 18
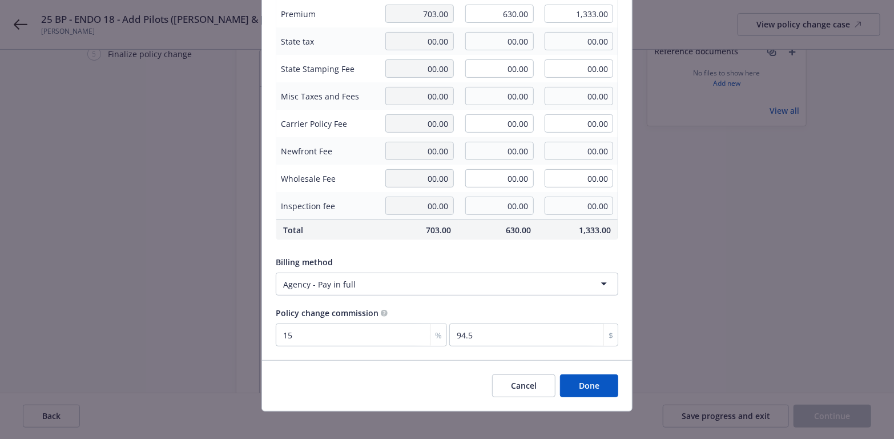
click at [588, 383] on button "Done" at bounding box center [589, 385] width 58 height 23
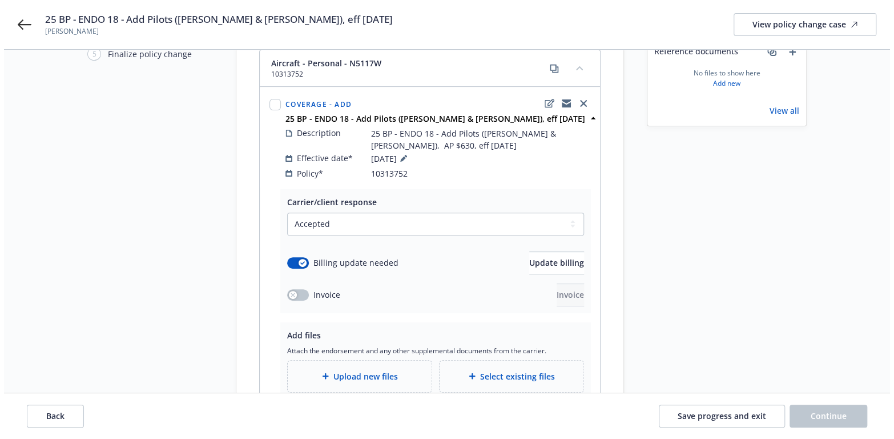
scroll to position [171, 0]
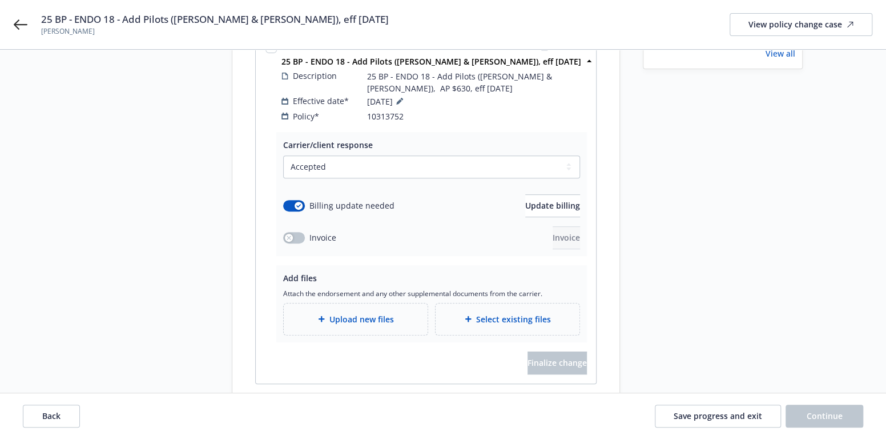
click at [356, 313] on span "Upload new files" at bounding box center [362, 319] width 65 height 12
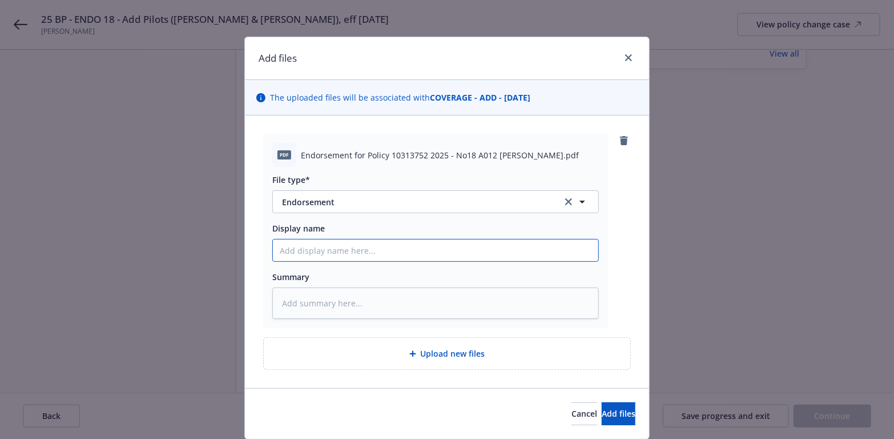
click at [296, 252] on input "Display name" at bounding box center [436, 250] width 326 height 22
paste input "25 BP - ENDO 18 - Add Pilots ([PERSON_NAME] & [PERSON_NAME]), AP $630, eff [DAT…"
type textarea "x"
drag, startPoint x: 290, startPoint y: 250, endPoint x: 265, endPoint y: 250, distance: 24.6
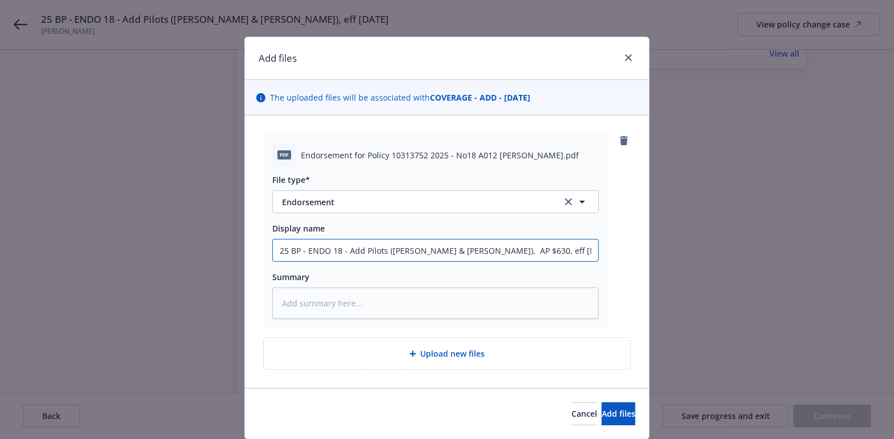
click at [265, 250] on div "pdf Endorsement for Policy 10313752 2025 - No18 A012 [PERSON_NAME].pdf File typ…" at bounding box center [435, 231] width 345 height 194
click at [299, 253] on input "25 BP - ENDO 18 - Add Pilots ([PERSON_NAME] & [PERSON_NAME]), AP $630, eff [DAT…" at bounding box center [436, 250] width 326 height 22
type input "25 BP - ENDO 18 - Add Pilots ([PERSON_NAME] & [PERSON_NAME]), AP $630, eff [DAT…"
click at [301, 264] on div "File type* Endorsement Endorsement Display name 25 BP - ENDO 18 - Add Pilots ([…" at bounding box center [435, 243] width 327 height 152
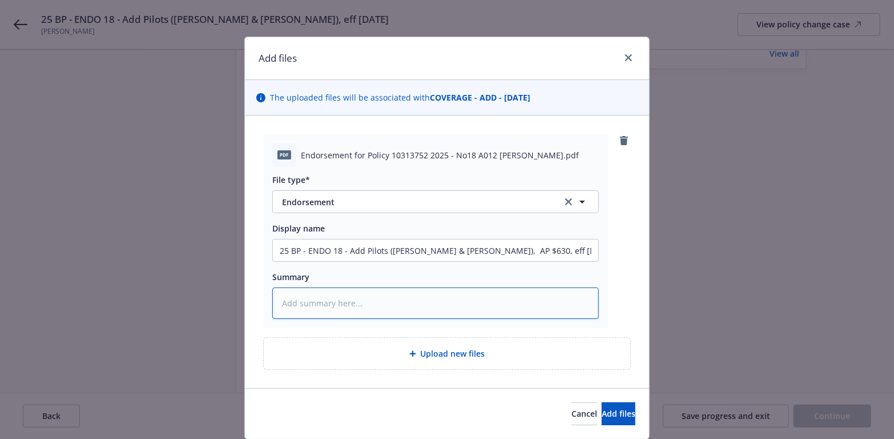
click at [283, 302] on textarea at bounding box center [435, 302] width 327 height 31
paste textarea "25 BP - ENDO 18 - Add Pilots ([PERSON_NAME] & [PERSON_NAME]), AP $630, eff [DAT…"
type textarea "x"
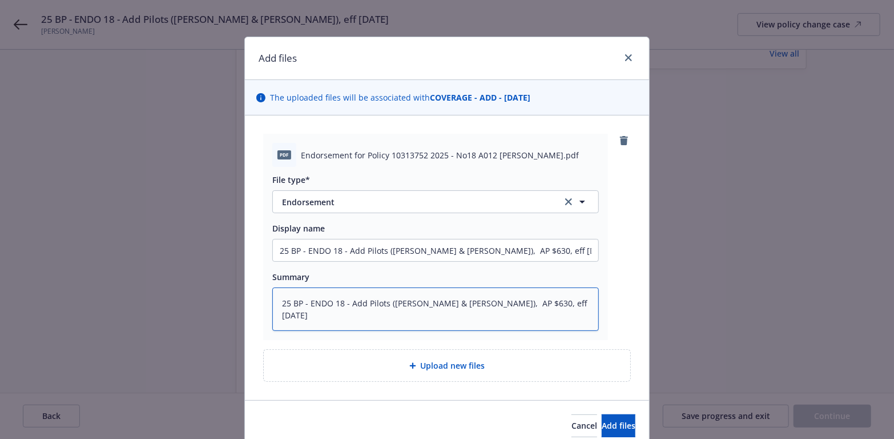
type textarea "25 BP - ENDO 18 - Add Pilots ([PERSON_NAME] & [PERSON_NAME]), AP $630, eff [DAT…"
type textarea "x"
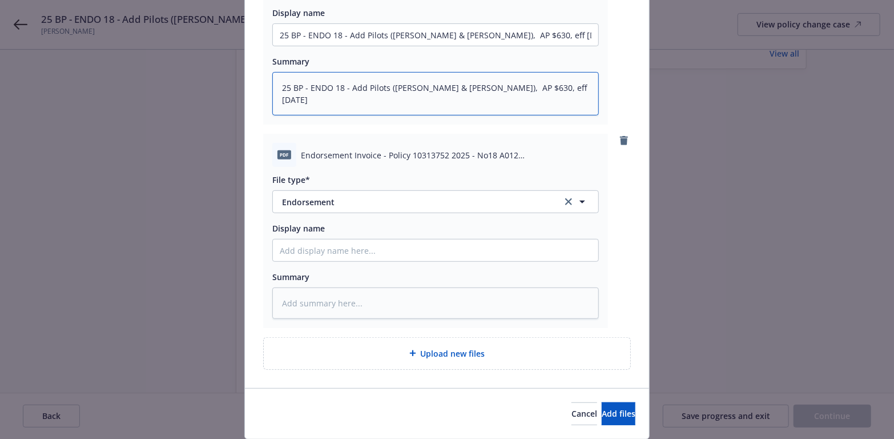
scroll to position [228, 0]
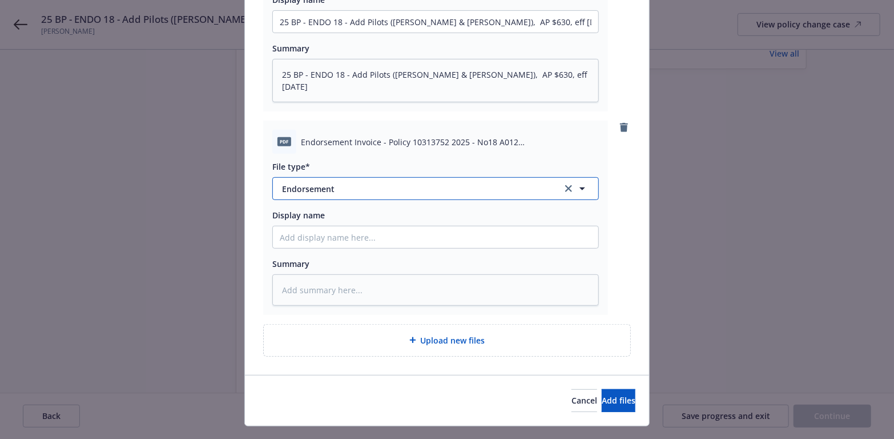
click at [578, 186] on icon "button" at bounding box center [583, 189] width 14 height 14
click at [395, 252] on div "Invoice - Third Party" at bounding box center [436, 250] width 312 height 17
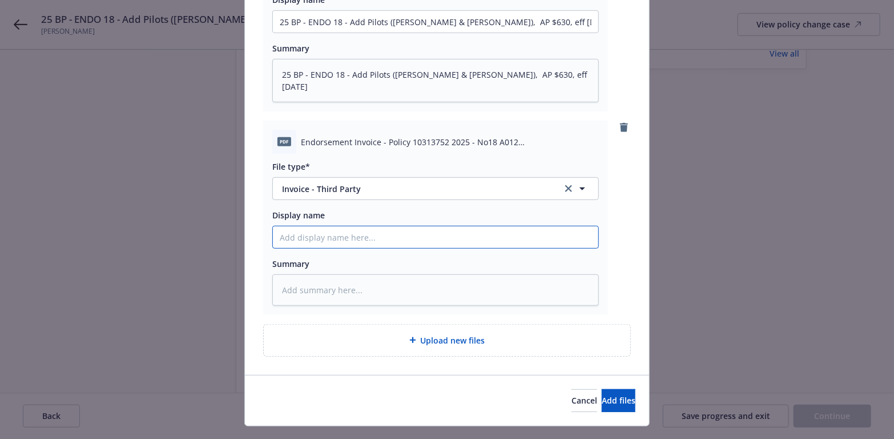
click at [313, 235] on input "Display name" at bounding box center [436, 237] width 326 height 22
drag, startPoint x: 463, startPoint y: 240, endPoint x: 251, endPoint y: 240, distance: 211.9
click at [251, 240] on div "pdf Endorsement for Policy 10313752 2025 - No18 A012 [PERSON_NAME].pdf File typ…" at bounding box center [447, 130] width 404 height 487
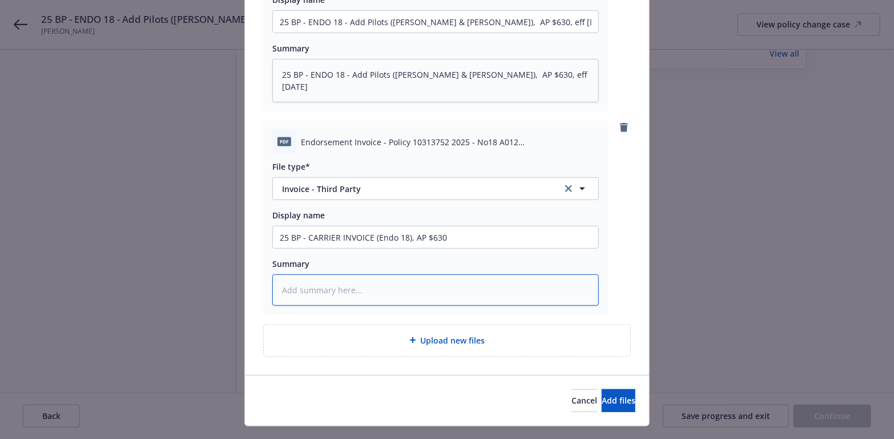
click at [299, 277] on textarea at bounding box center [435, 289] width 327 height 31
paste textarea "25 BP - CARRIER INVOICE (Endo 18), AP $630"
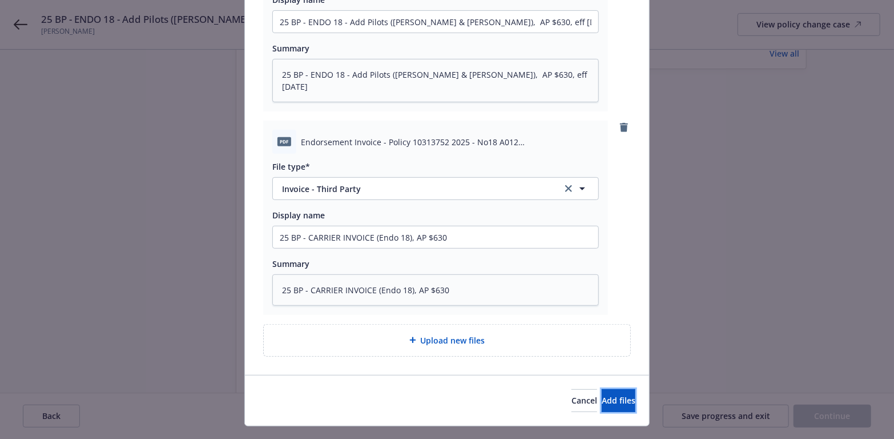
drag, startPoint x: 596, startPoint y: 396, endPoint x: 436, endPoint y: 383, distance: 160.5
click at [602, 396] on span "Add files" at bounding box center [619, 400] width 34 height 11
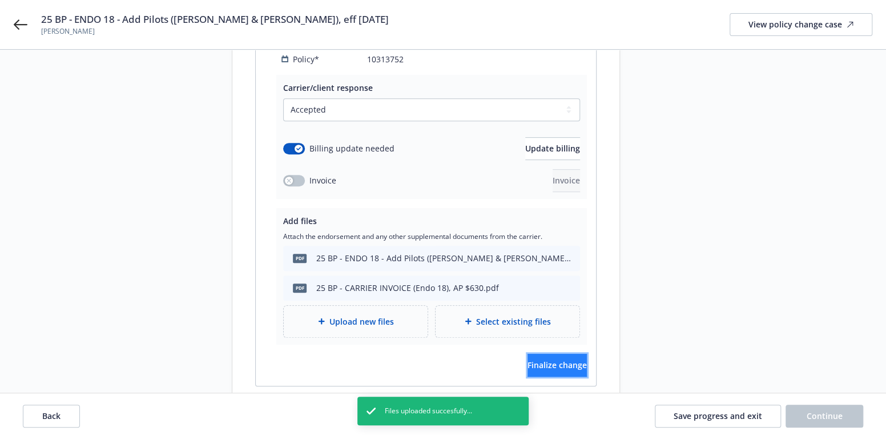
click at [543, 359] on span "Finalize change" at bounding box center [557, 364] width 59 height 11
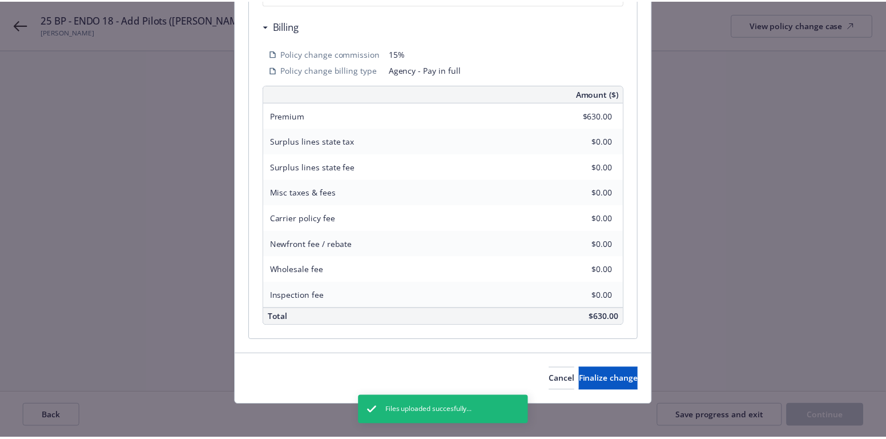
scroll to position [344, 0]
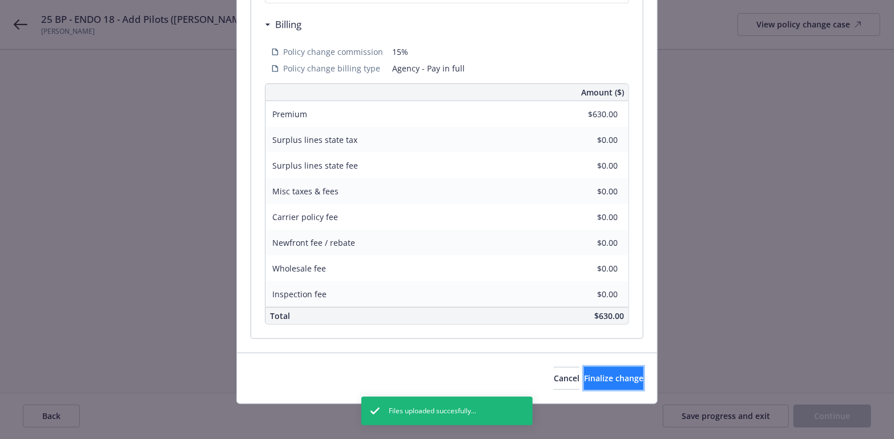
click at [596, 373] on span "Finalize change" at bounding box center [613, 377] width 59 height 11
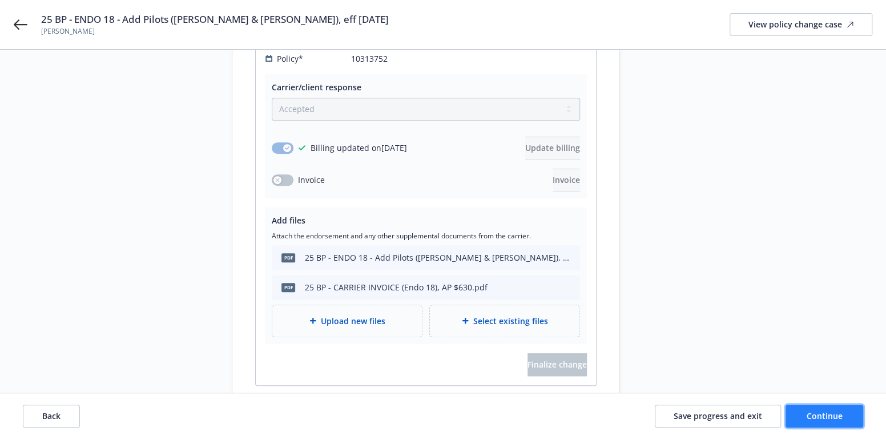
click at [806, 412] on button "Continue" at bounding box center [825, 415] width 78 height 23
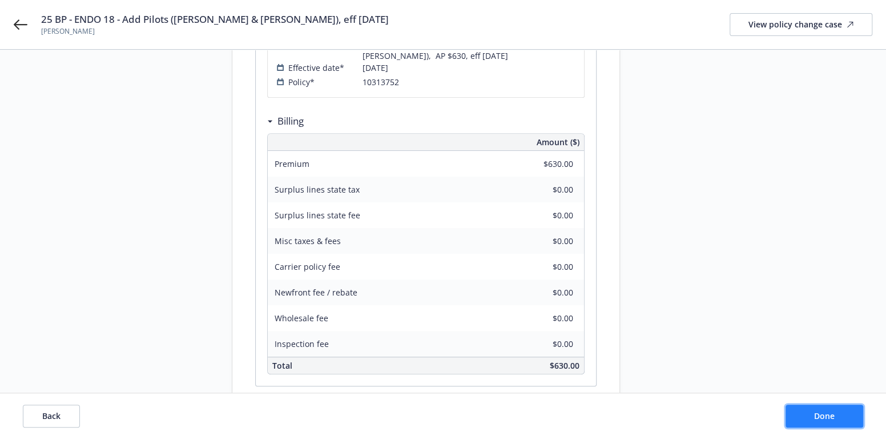
click at [828, 412] on span "Done" at bounding box center [824, 415] width 21 height 11
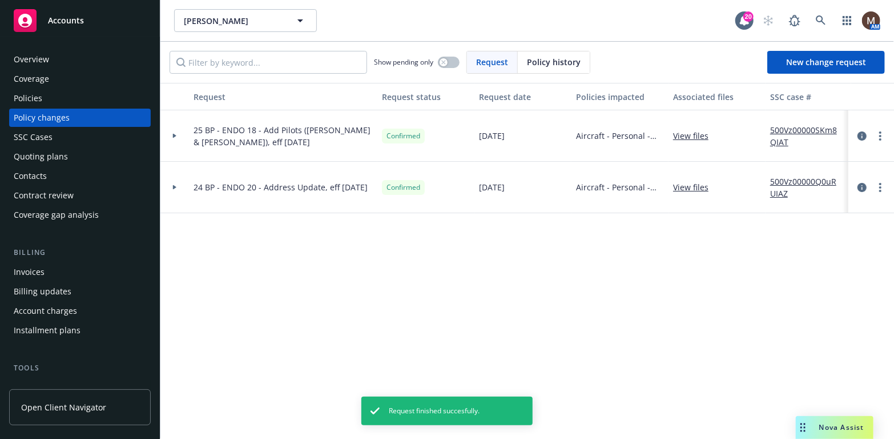
click at [31, 95] on div "Policies" at bounding box center [28, 98] width 29 height 18
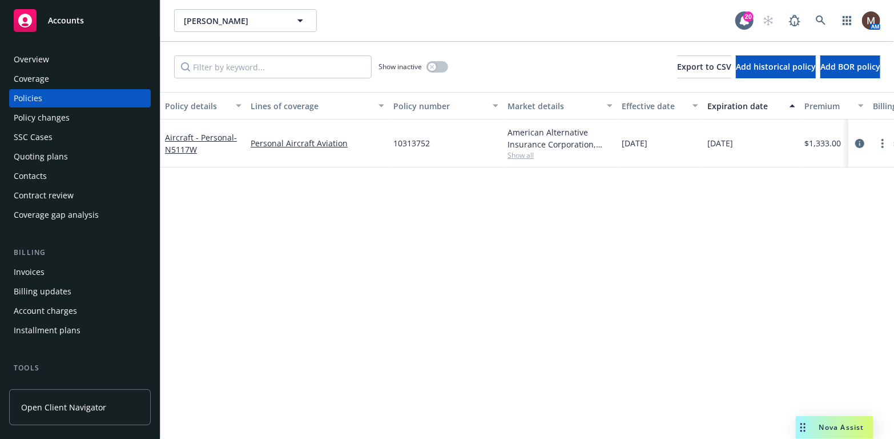
click at [38, 269] on div "Invoices" at bounding box center [29, 272] width 31 height 18
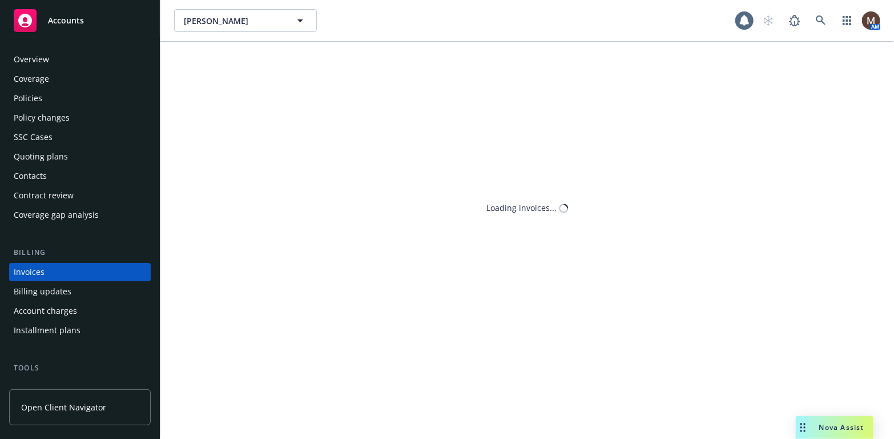
scroll to position [34, 0]
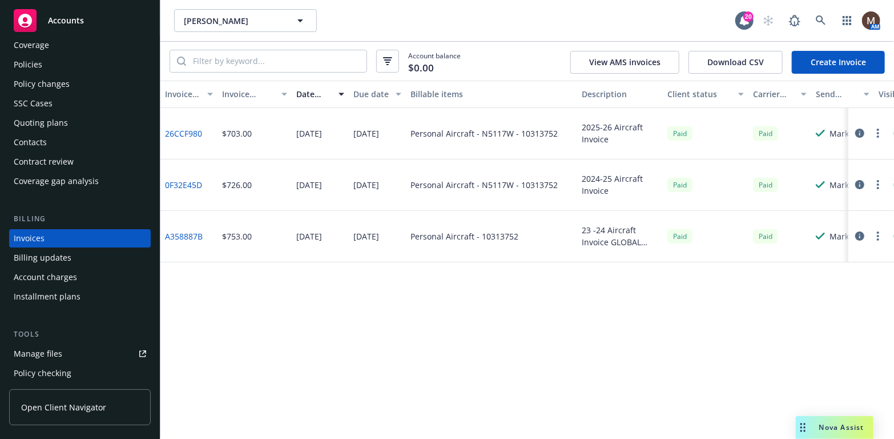
click at [834, 57] on link "Create Invoice" at bounding box center [838, 62] width 93 height 23
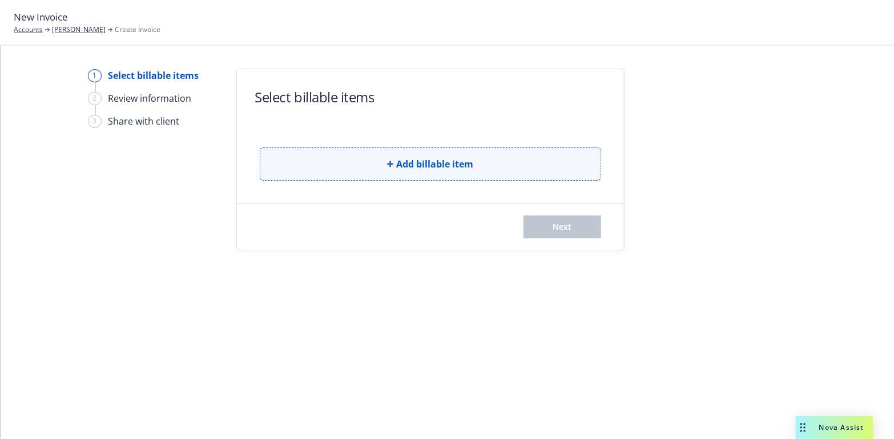
click at [455, 159] on span "Add billable item" at bounding box center [435, 164] width 77 height 14
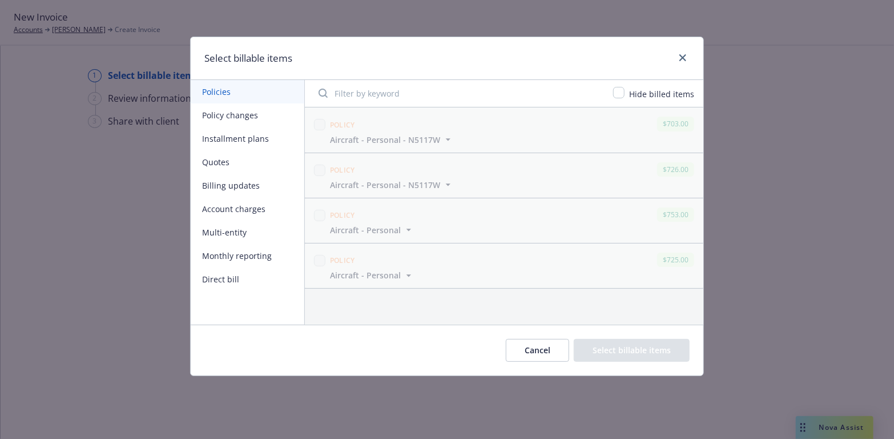
click at [239, 115] on button "Policy changes" at bounding box center [248, 114] width 114 height 23
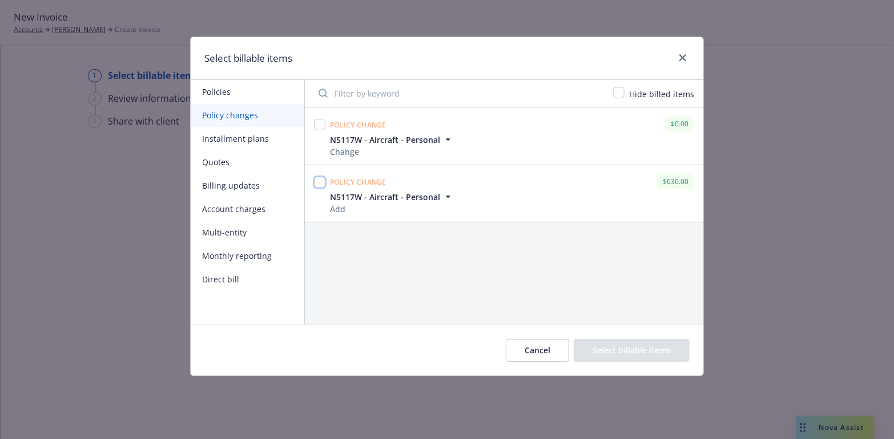
click at [319, 180] on input "checkbox" at bounding box center [319, 181] width 11 height 11
checkbox input "true"
click at [649, 348] on button "Select billable items" at bounding box center [632, 350] width 116 height 23
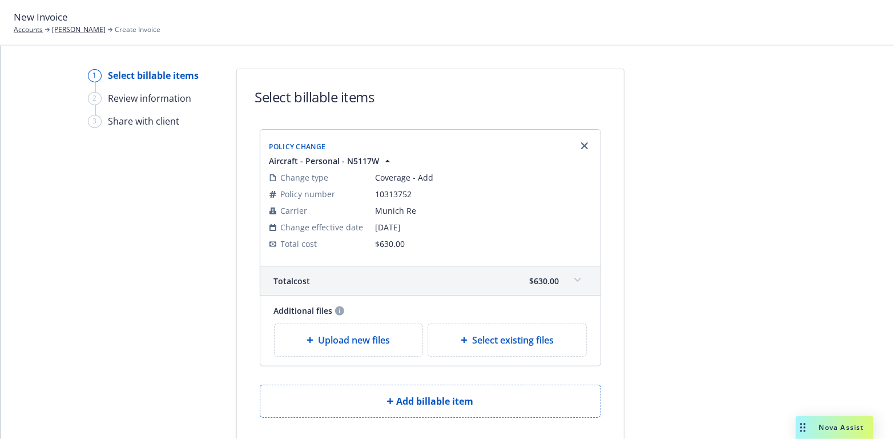
click at [474, 339] on span "Select existing files" at bounding box center [513, 340] width 82 height 14
select select "Invoice - Third Party"
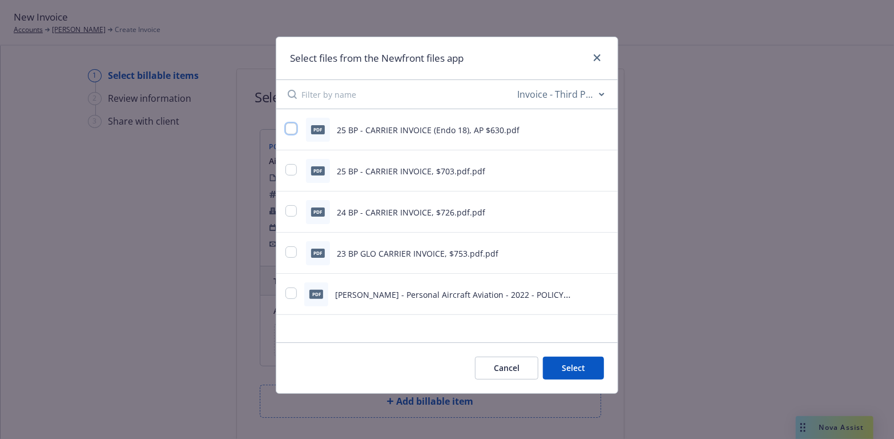
click at [292, 126] on input "checkbox" at bounding box center [291, 128] width 11 height 11
checkbox input "true"
click at [563, 363] on button "Select 1 file" at bounding box center [563, 367] width 82 height 23
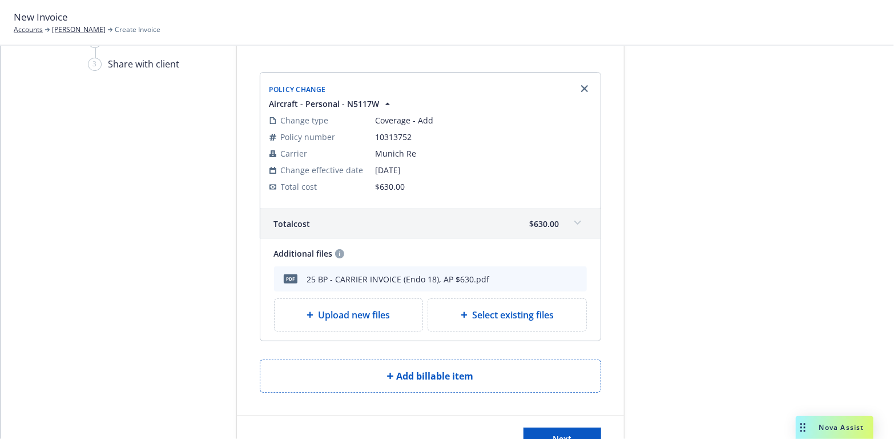
scroll to position [102, 0]
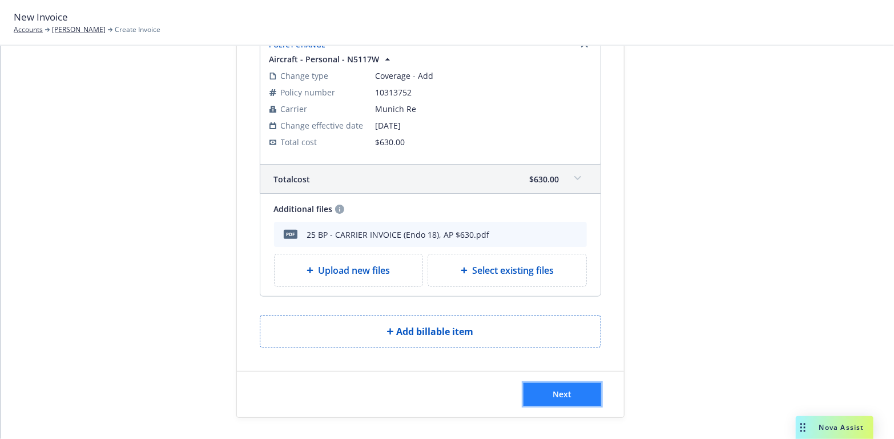
click at [553, 388] on span "Next" at bounding box center [562, 393] width 19 height 11
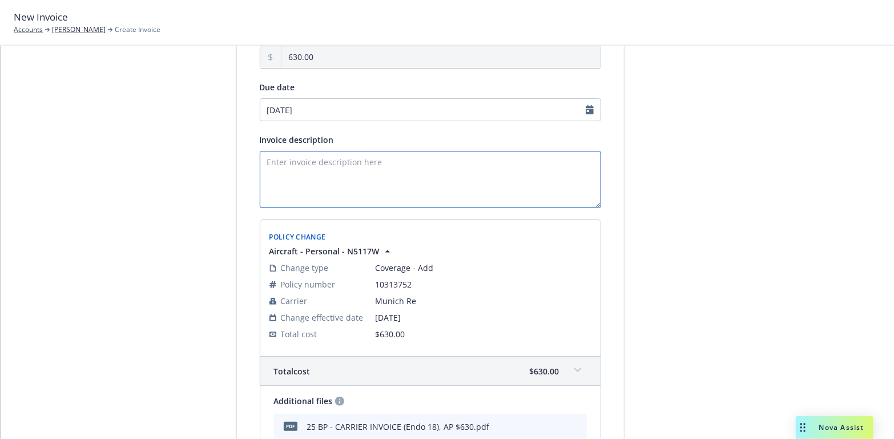
click at [270, 166] on textarea "Invoice description" at bounding box center [430, 179] width 341 height 57
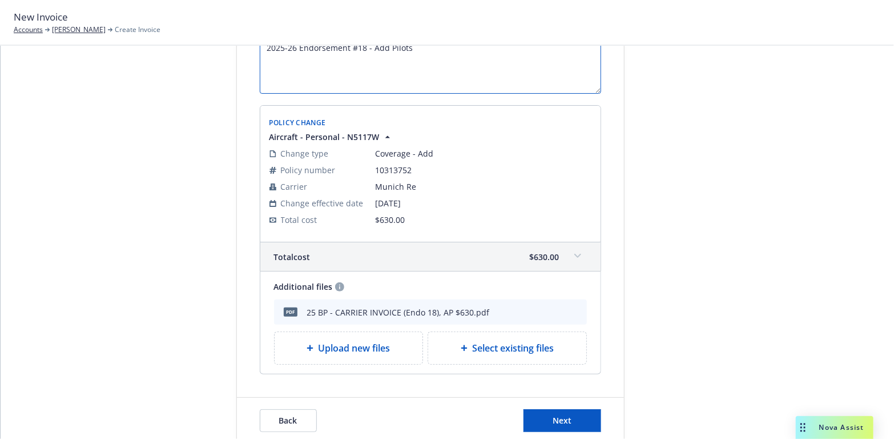
scroll to position [242, 0]
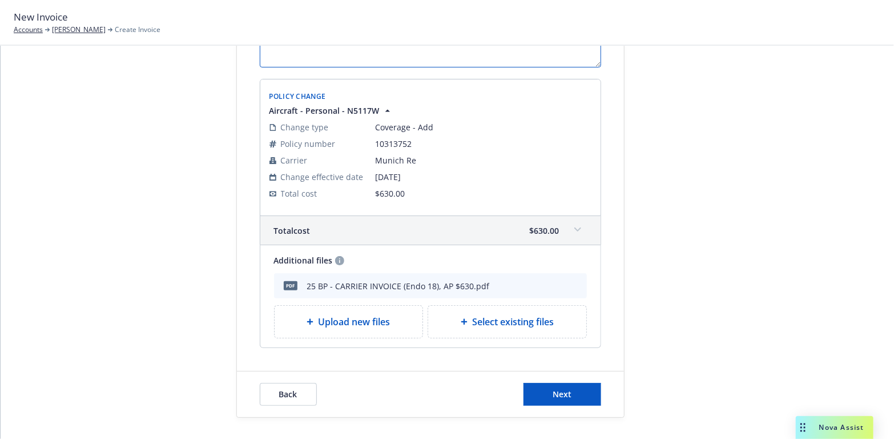
type textarea "2025-26 Endorsement #18 - Add Pilots"
click at [547, 320] on span "Select existing files" at bounding box center [513, 322] width 82 height 14
select select "Invoice - Third Party"
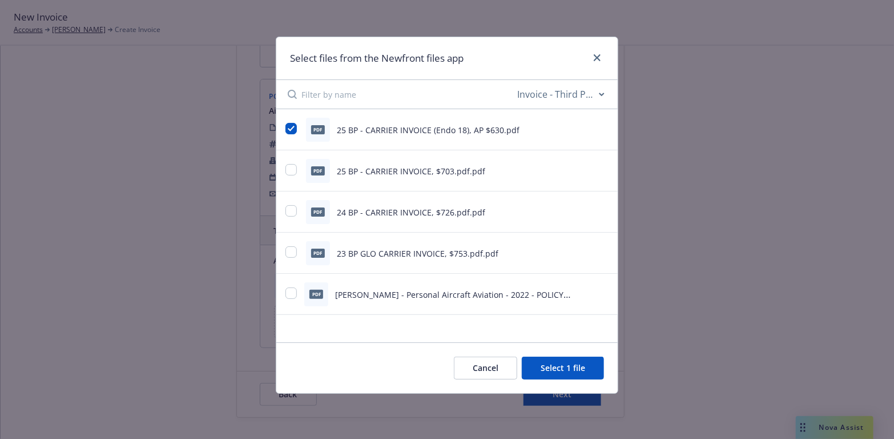
click at [489, 368] on button "Cancel" at bounding box center [485, 367] width 63 height 23
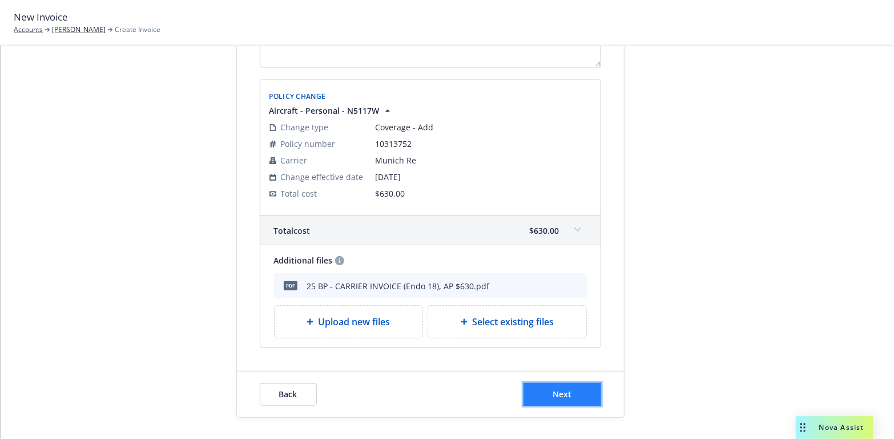
click at [563, 389] on span "Next" at bounding box center [562, 393] width 19 height 11
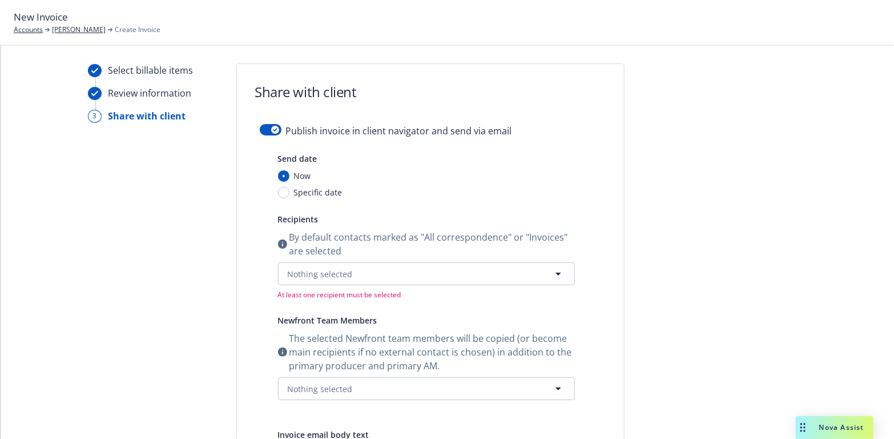
scroll to position [0, 0]
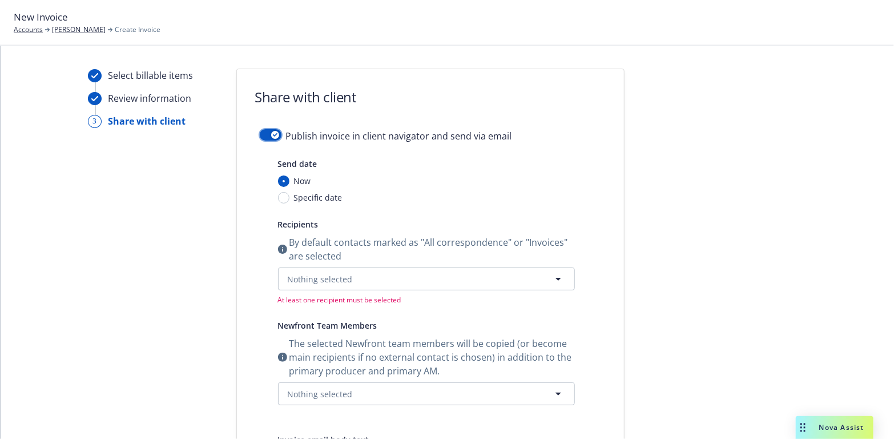
click at [271, 134] on div "button" at bounding box center [275, 135] width 8 height 8
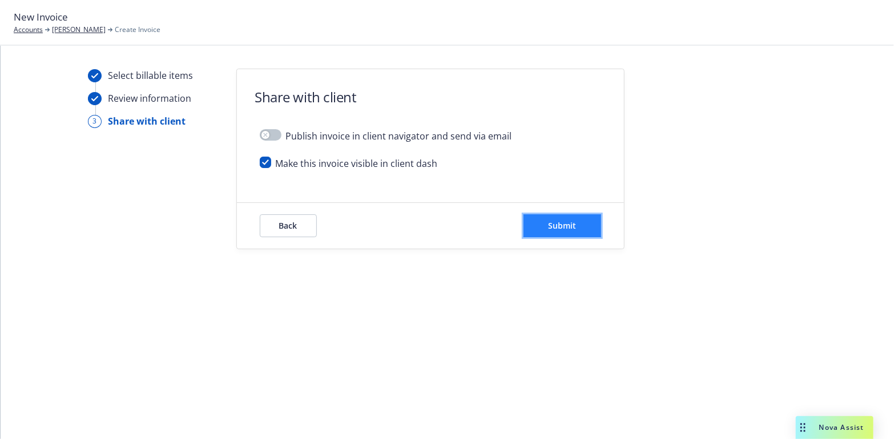
click at [576, 222] on button "Submit" at bounding box center [563, 225] width 78 height 23
